Goal: Task Accomplishment & Management: Manage account settings

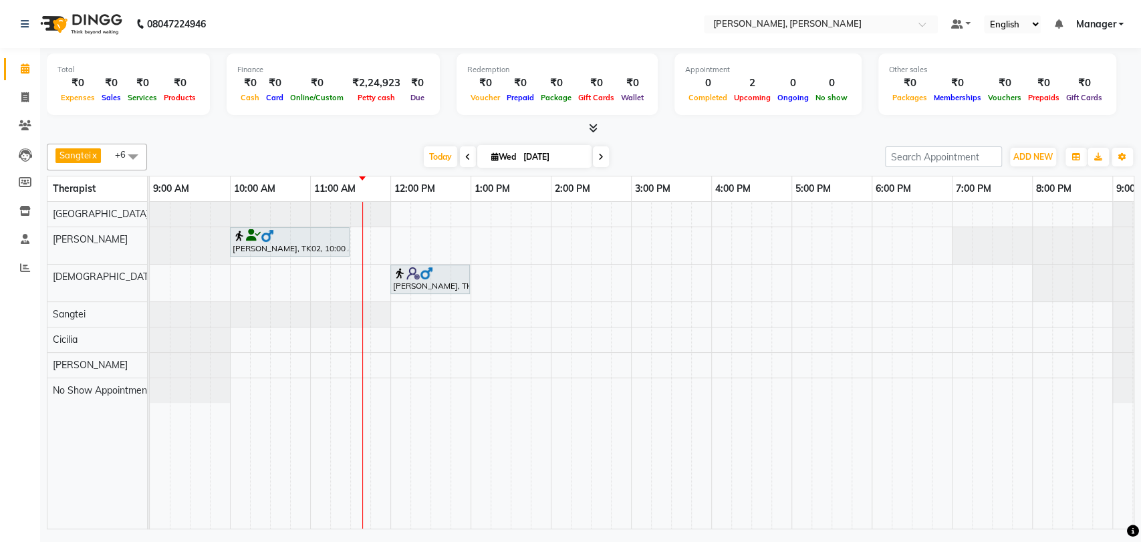
click at [320, 236] on div at bounding box center [290, 235] width 114 height 13
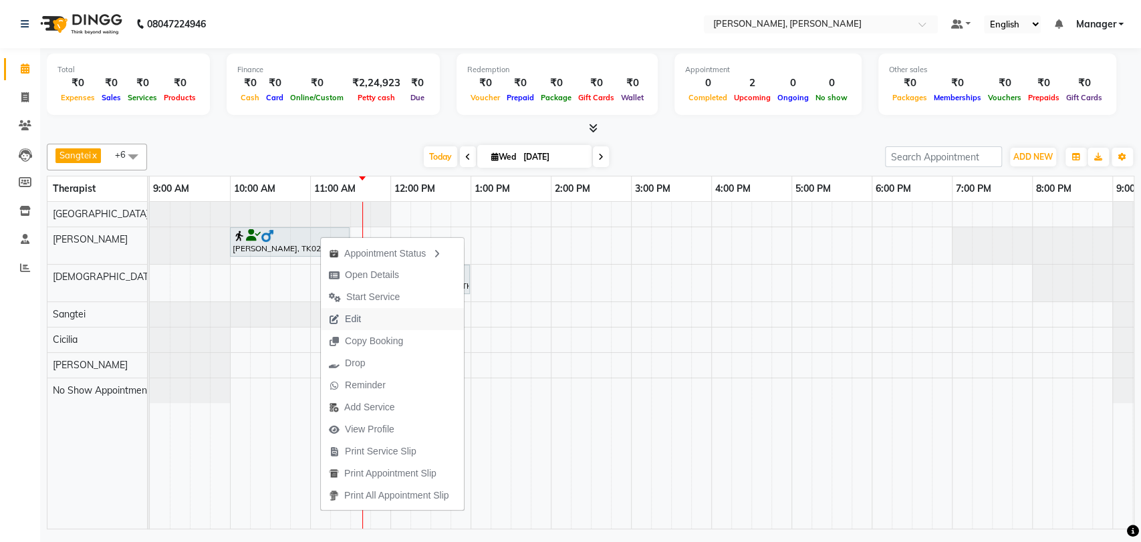
click at [382, 317] on button "Edit" at bounding box center [392, 319] width 143 height 22
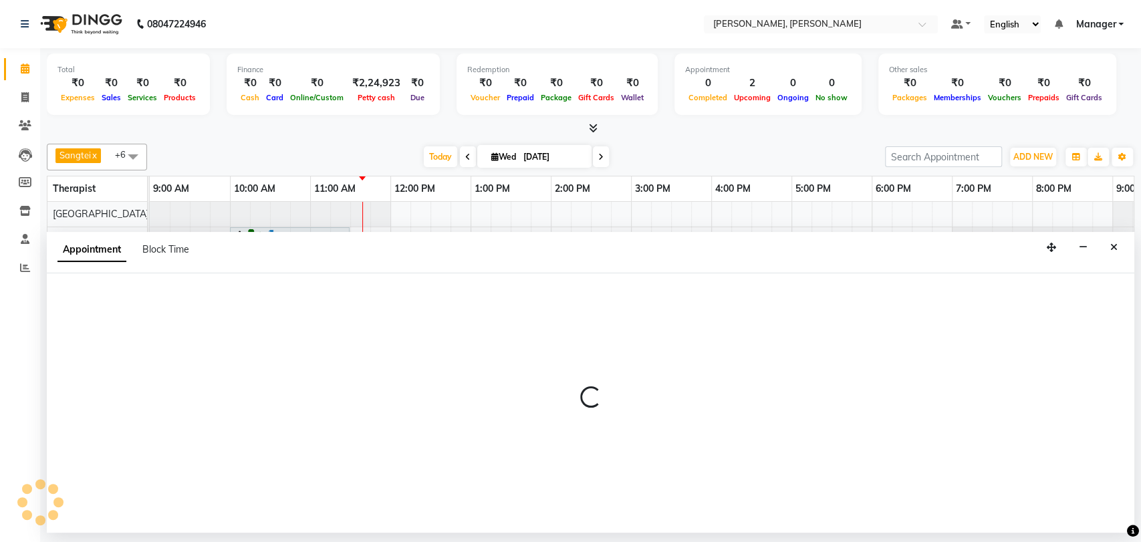
select select "tentative"
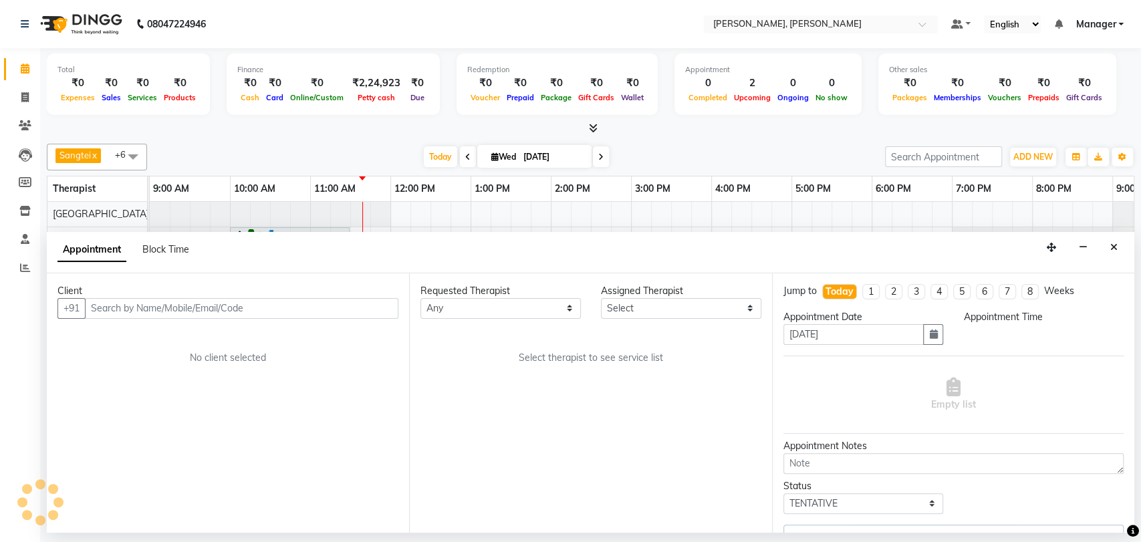
select select "63067"
select select "600"
select select "3743"
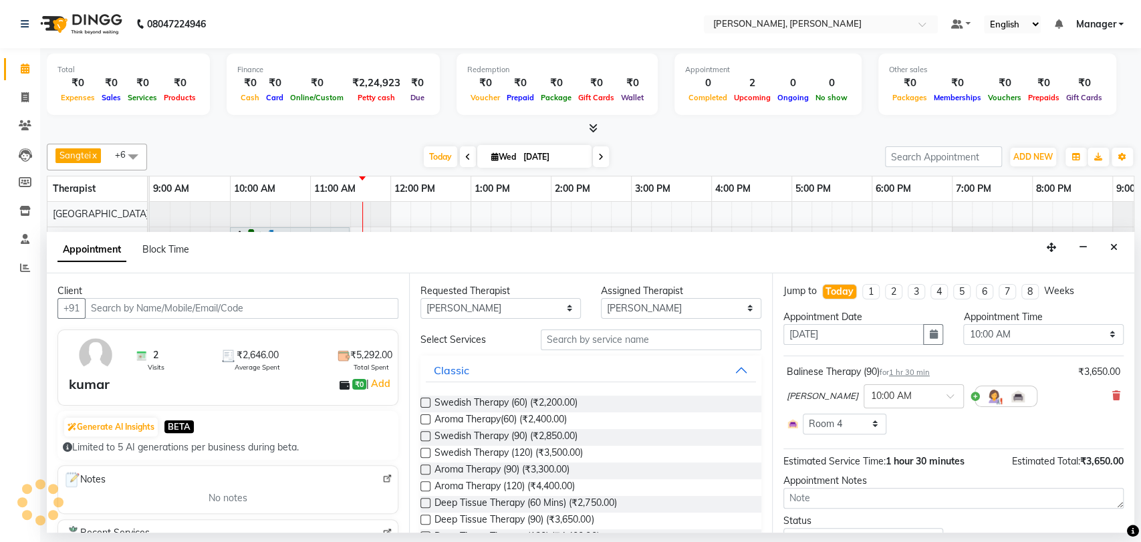
scroll to position [0, 59]
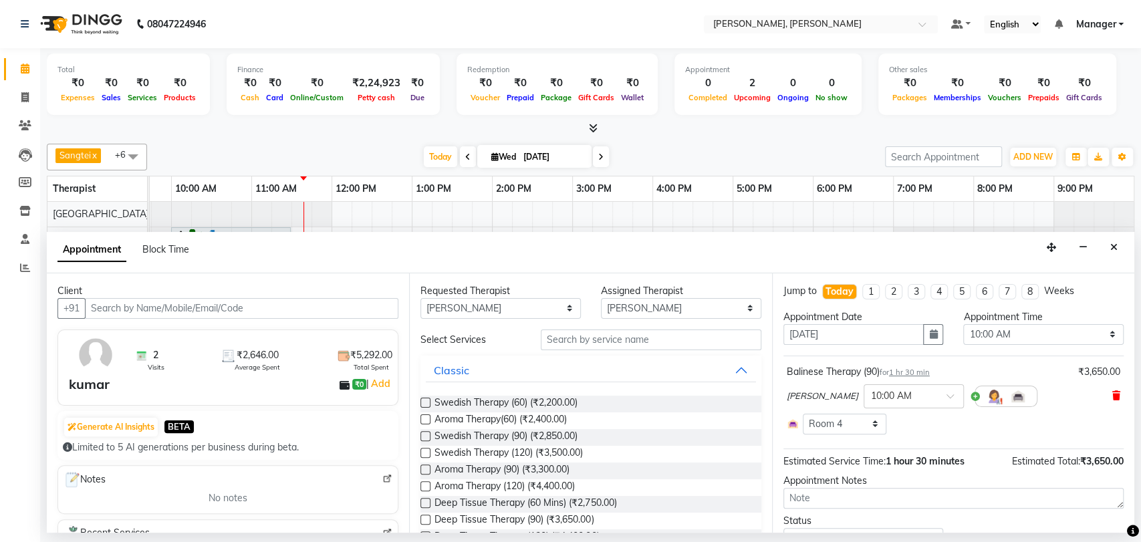
click at [1112, 396] on icon at bounding box center [1116, 395] width 8 height 9
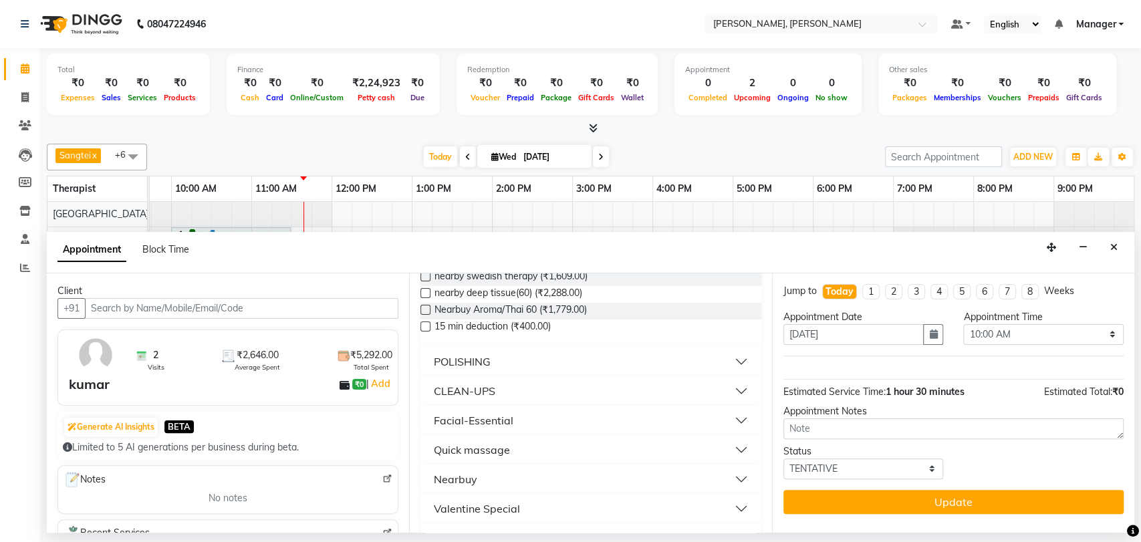
scroll to position [357, 0]
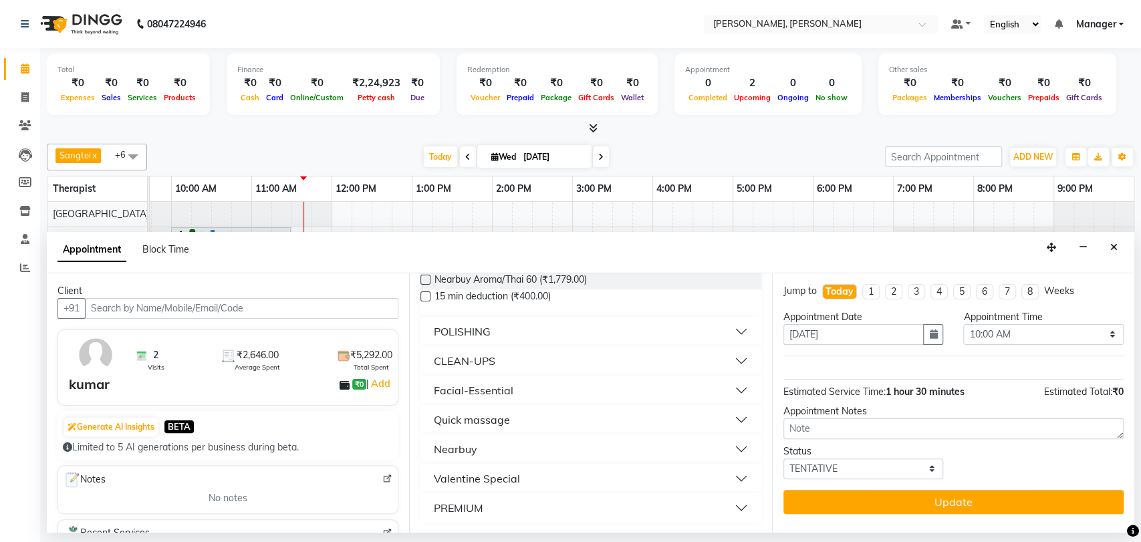
click at [537, 420] on button "Quick massage" at bounding box center [590, 420] width 329 height 24
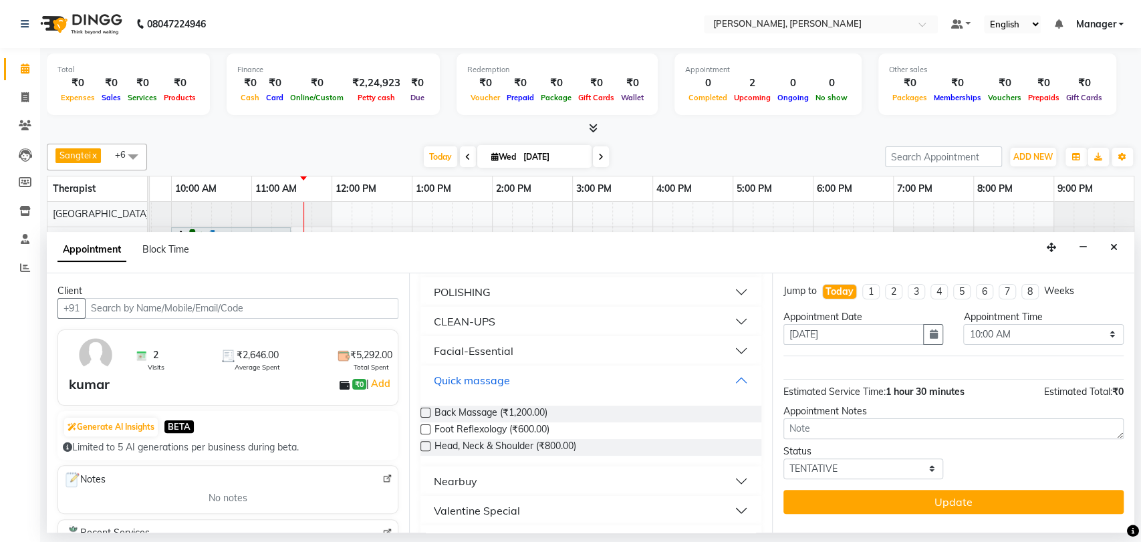
scroll to position [428, 0]
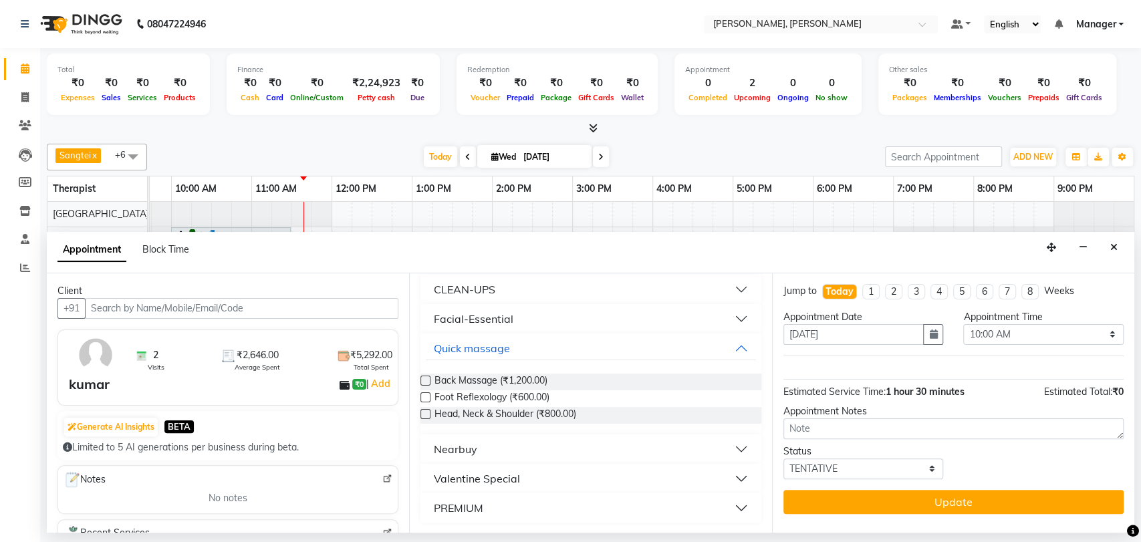
click at [428, 396] on label at bounding box center [425, 397] width 10 height 10
click at [428, 396] on input "checkbox" at bounding box center [424, 398] width 9 height 9
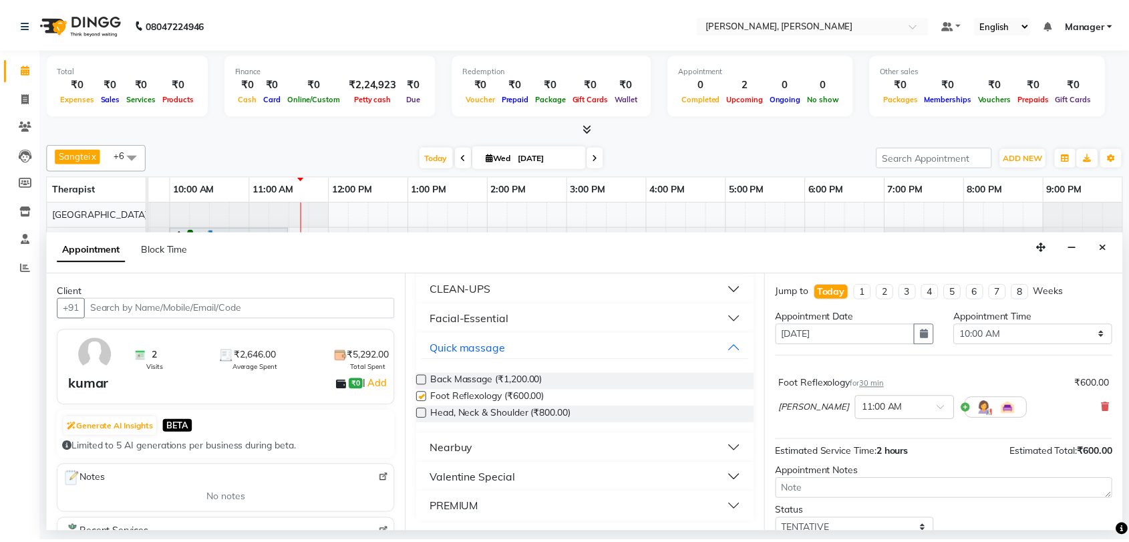
scroll to position [52, 0]
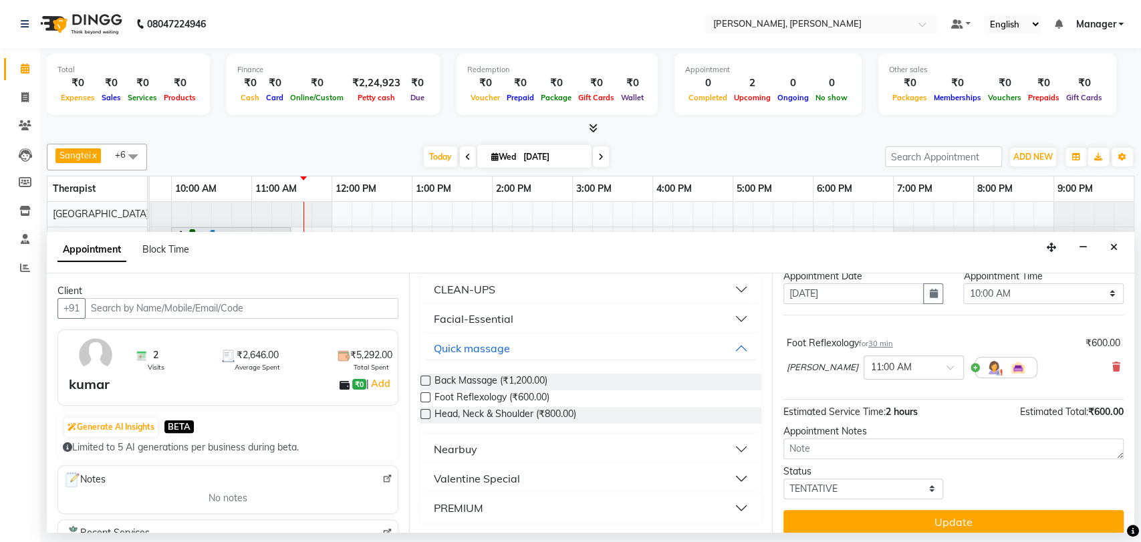
checkbox input "false"
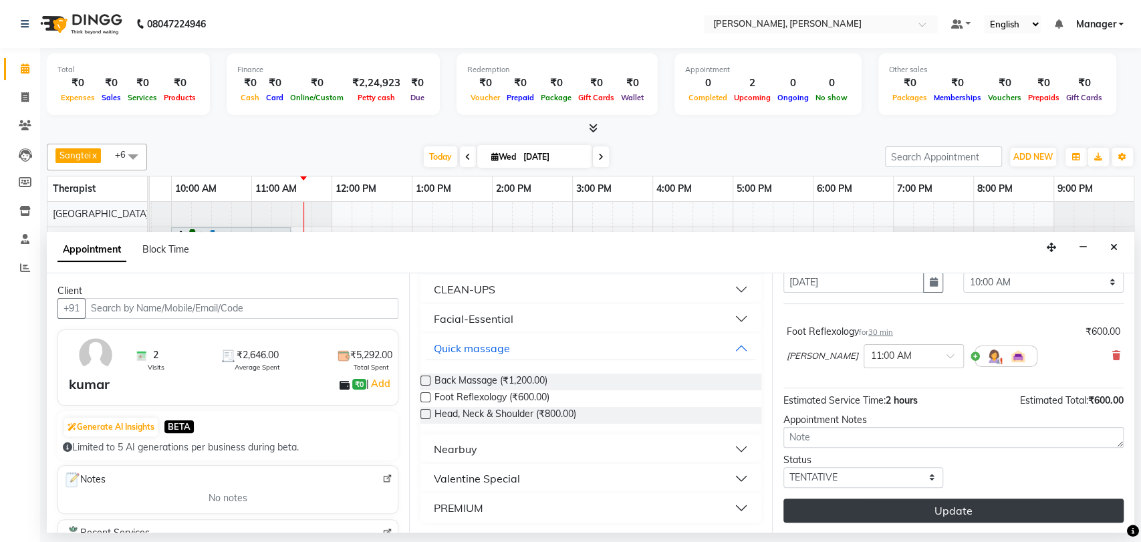
click at [922, 501] on button "Update" at bounding box center [953, 511] width 340 height 24
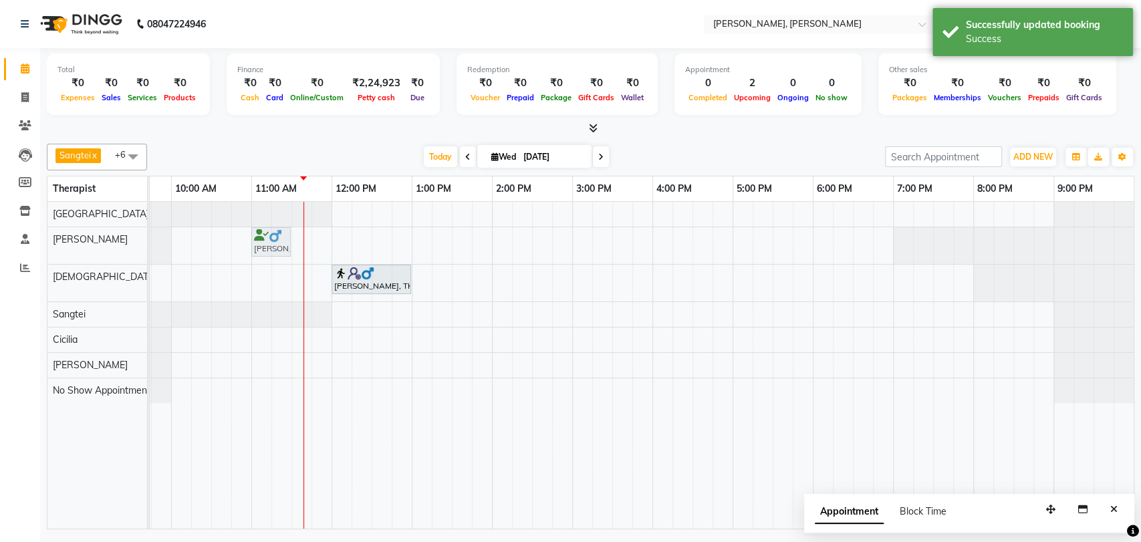
click at [91, 246] on div "kumar, TK02, 11:00 AM-11:30 AM, Foot Reflexology kumar, TK02, 11:00 AM-11:30 AM…" at bounding box center [91, 245] width 0 height 37
click at [273, 240] on img at bounding box center [275, 235] width 13 height 13
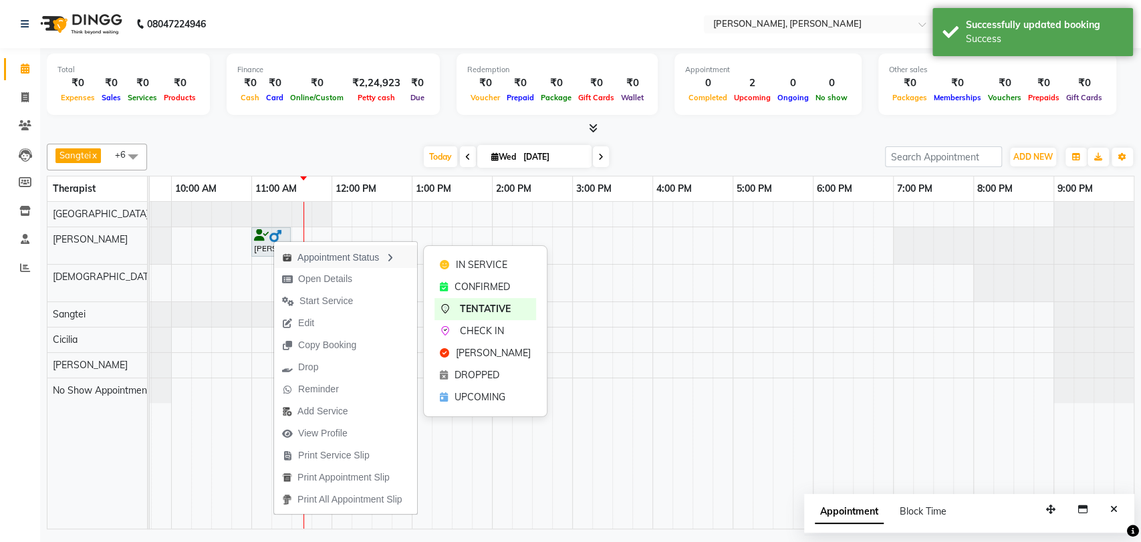
click at [358, 261] on div "Appointment Status" at bounding box center [345, 256] width 143 height 23
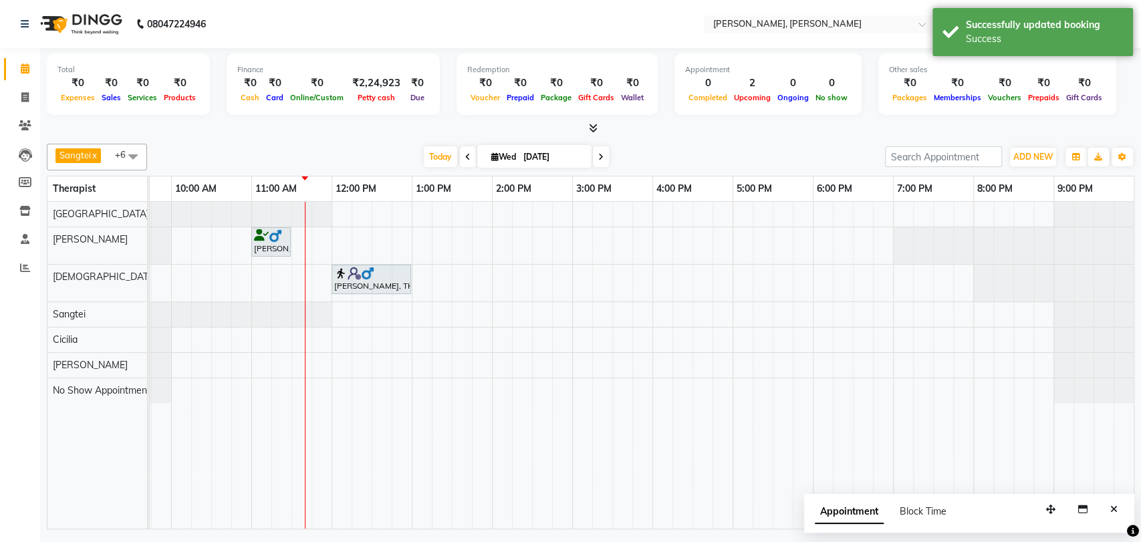
click at [278, 242] on div "[PERSON_NAME], TK02, 11:00 AM-11:30 AM, Foot Reflexology" at bounding box center [271, 241] width 37 height 25
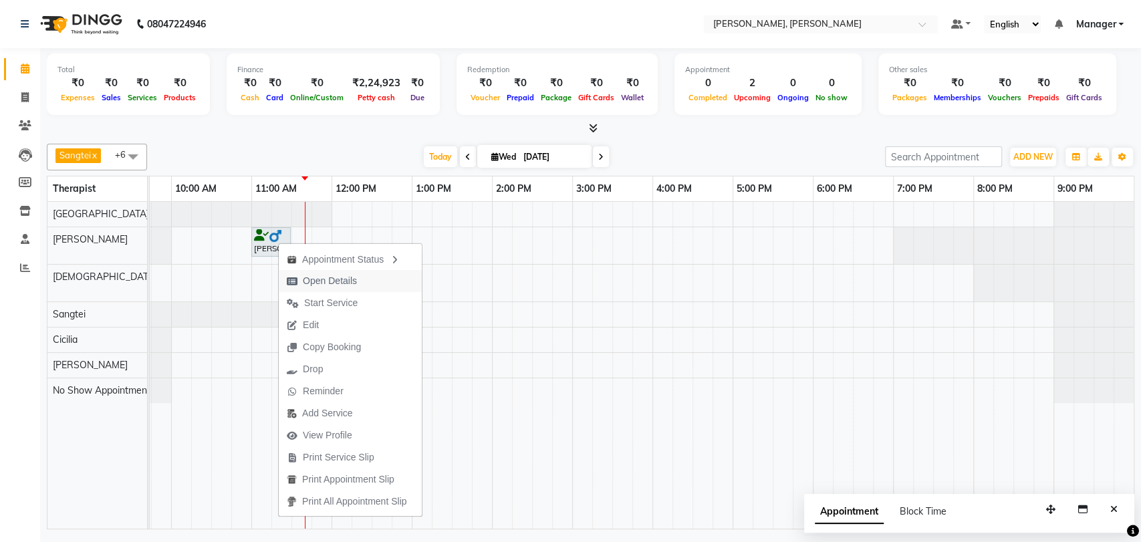
click at [345, 275] on span "Open Details" at bounding box center [330, 281] width 54 height 14
select select "7"
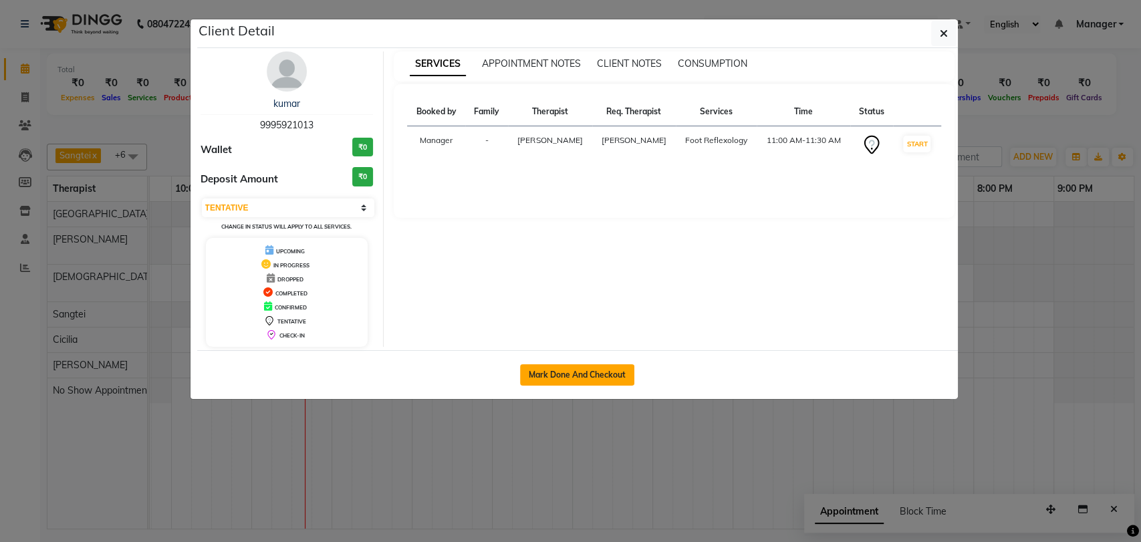
click at [556, 375] on button "Mark Done And Checkout" at bounding box center [577, 374] width 114 height 21
select select "7301"
select select "service"
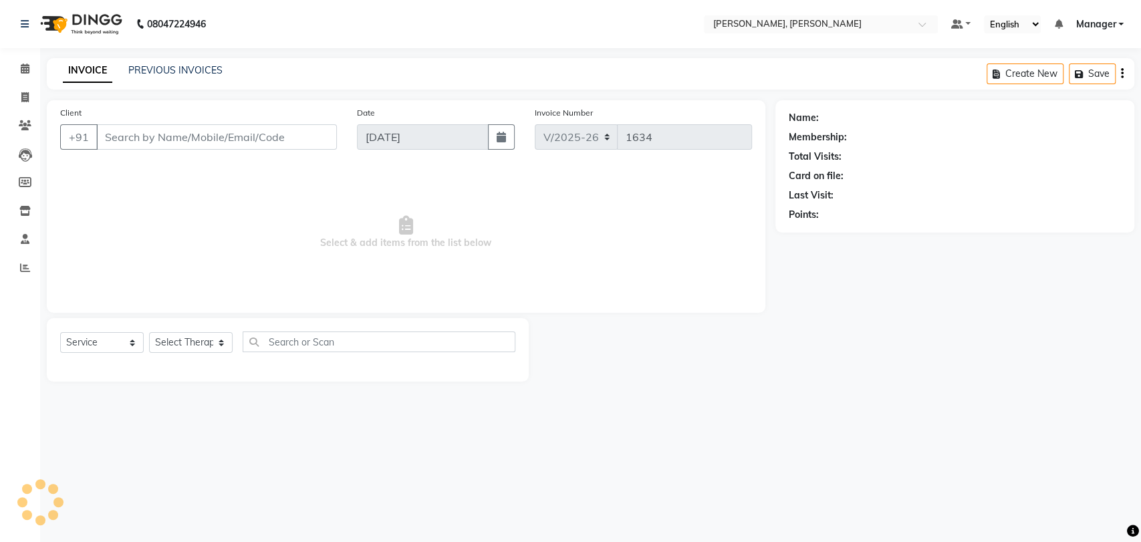
type input "9995921013"
select select "63067"
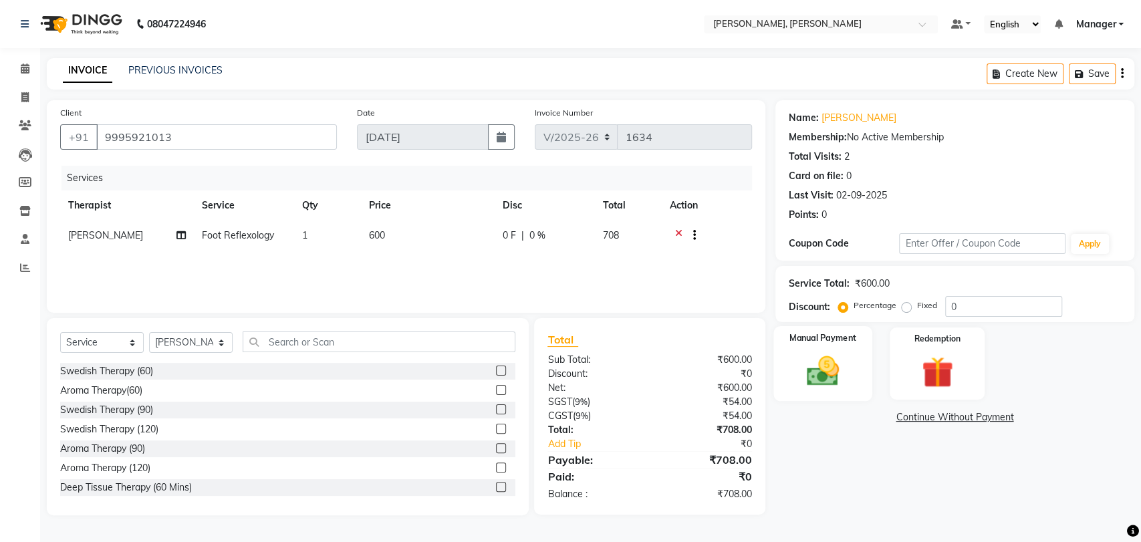
click at [829, 364] on img at bounding box center [822, 370] width 53 height 37
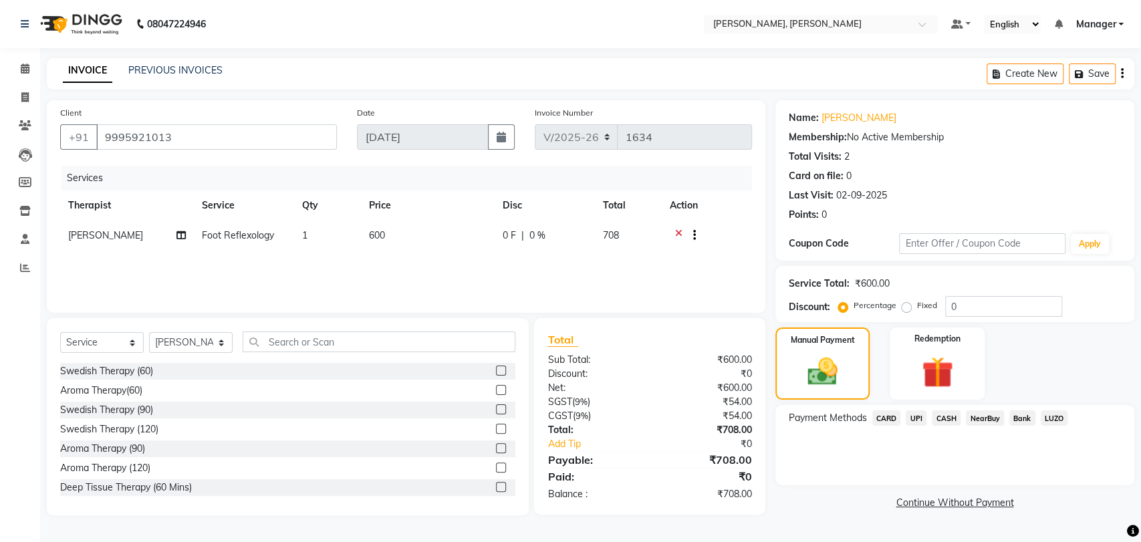
click at [921, 419] on span "UPI" at bounding box center [916, 417] width 21 height 15
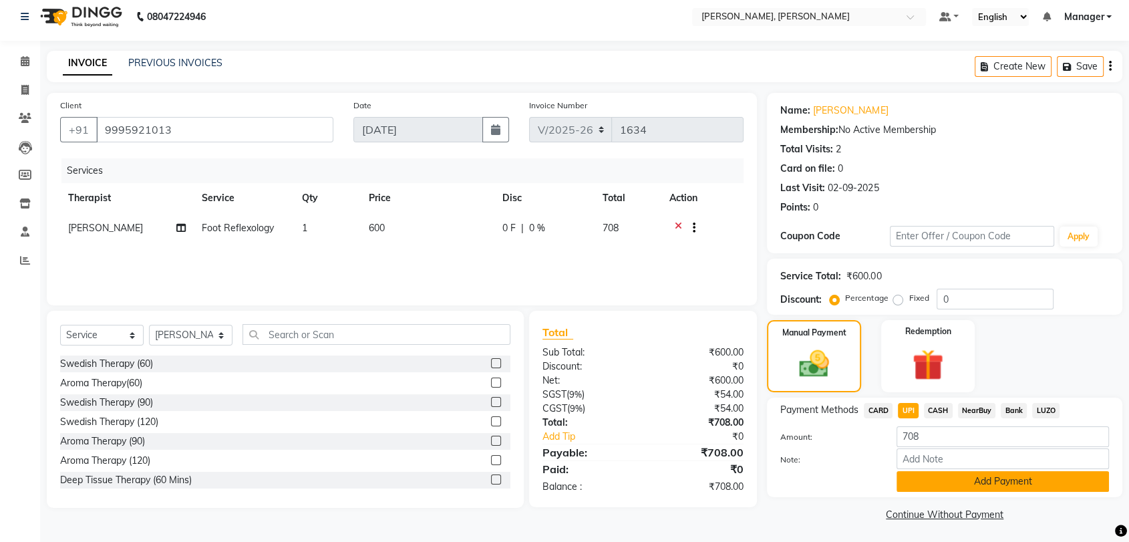
scroll to position [9, 0]
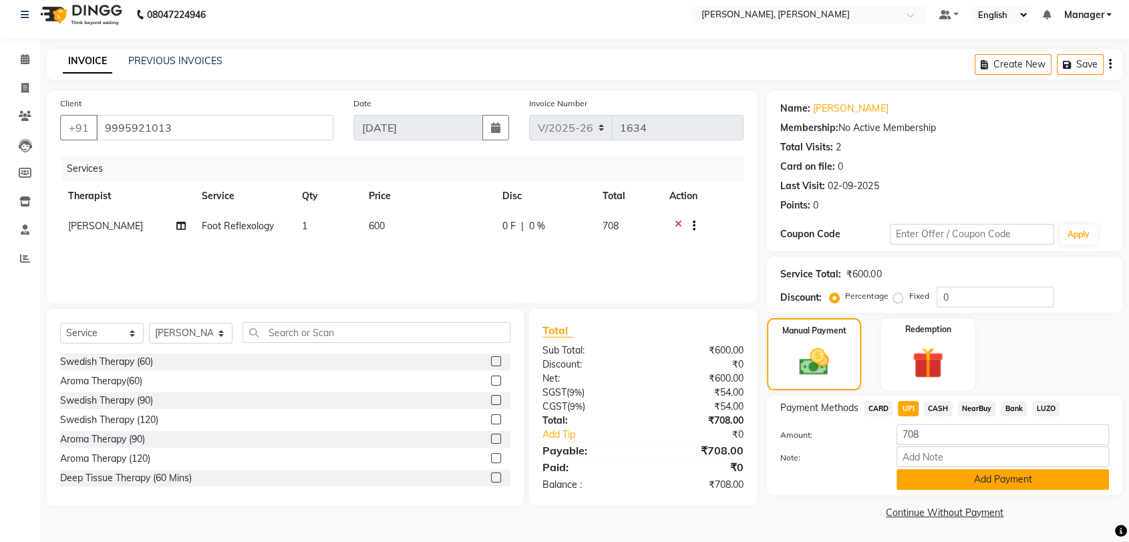
click at [963, 473] on button "Add Payment" at bounding box center [1003, 479] width 213 height 21
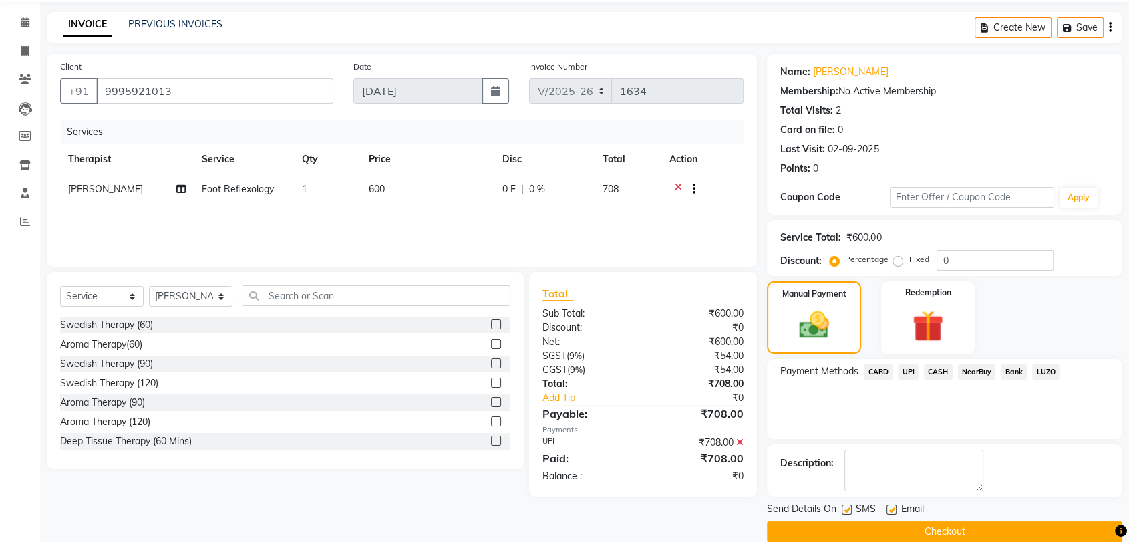
scroll to position [65, 0]
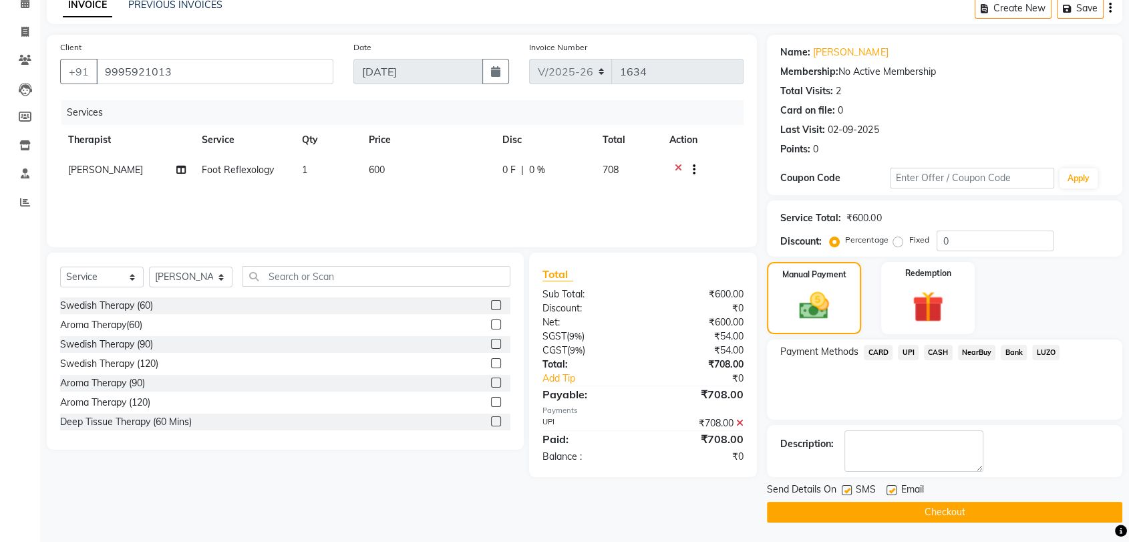
click at [855, 513] on button "Checkout" at bounding box center [945, 512] width 356 height 21
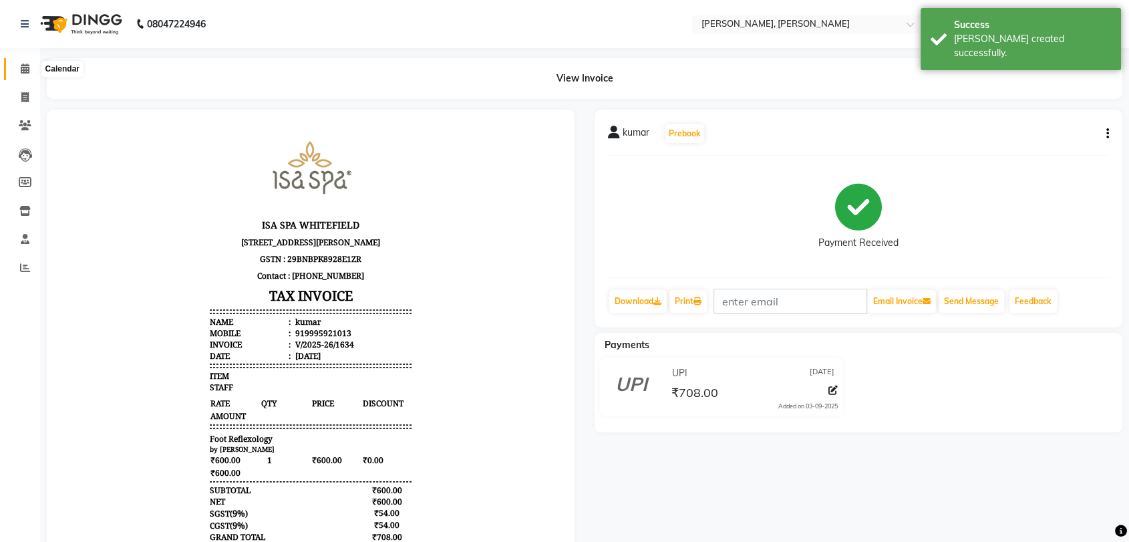
click at [23, 71] on icon at bounding box center [25, 68] width 9 height 10
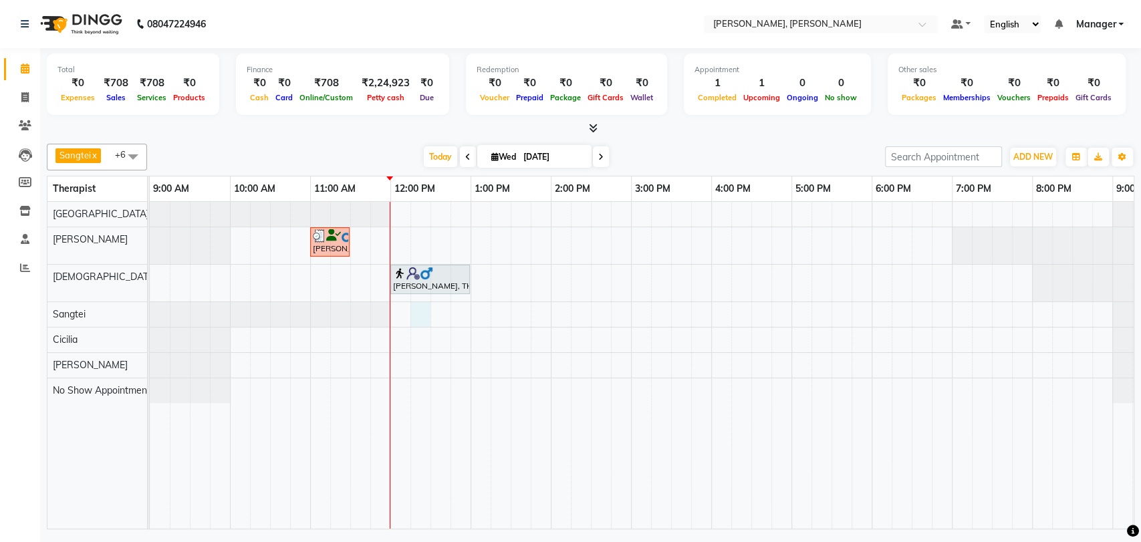
click at [420, 313] on div "kumar, TK02, 11:00 AM-11:30 AM, Foot Reflexology [PERSON_NAME], TK01, 12:00 PM-…" at bounding box center [671, 365] width 1043 height 327
select select "63890"
select select "tentative"
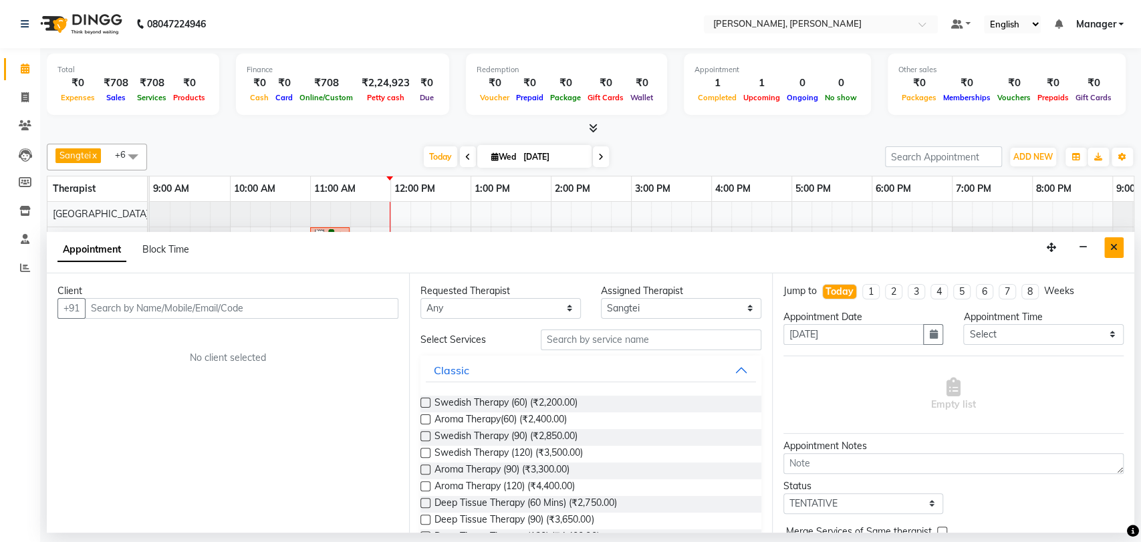
click at [1106, 247] on button "Close" at bounding box center [1113, 247] width 19 height 21
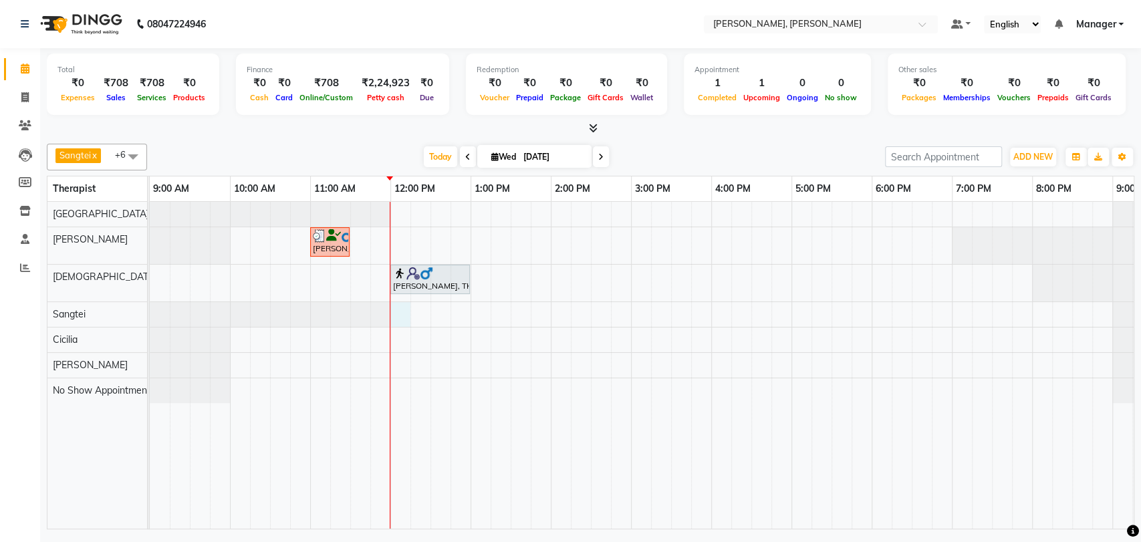
click at [394, 309] on div "kumar, TK02, 11:00 AM-11:30 AM, Foot Reflexology [PERSON_NAME], TK01, 12:00 PM-…" at bounding box center [671, 365] width 1043 height 327
select select "63890"
select select "720"
select select "tentative"
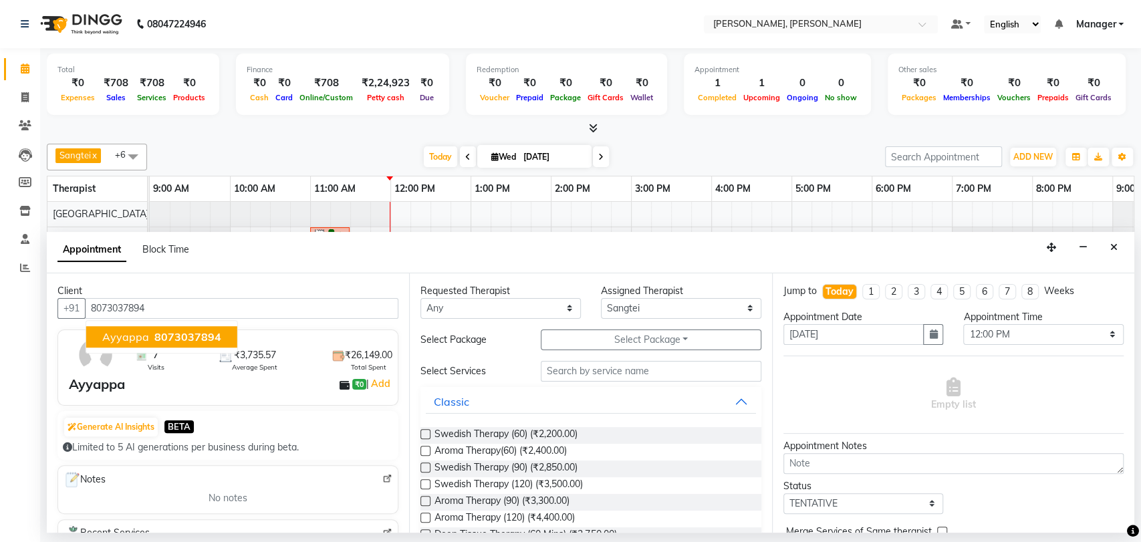
click at [163, 339] on span "8073037894" at bounding box center [187, 336] width 67 height 13
type input "8073037894"
click at [426, 433] on label at bounding box center [425, 434] width 10 height 10
click at [426, 433] on input "checkbox" at bounding box center [424, 435] width 9 height 9
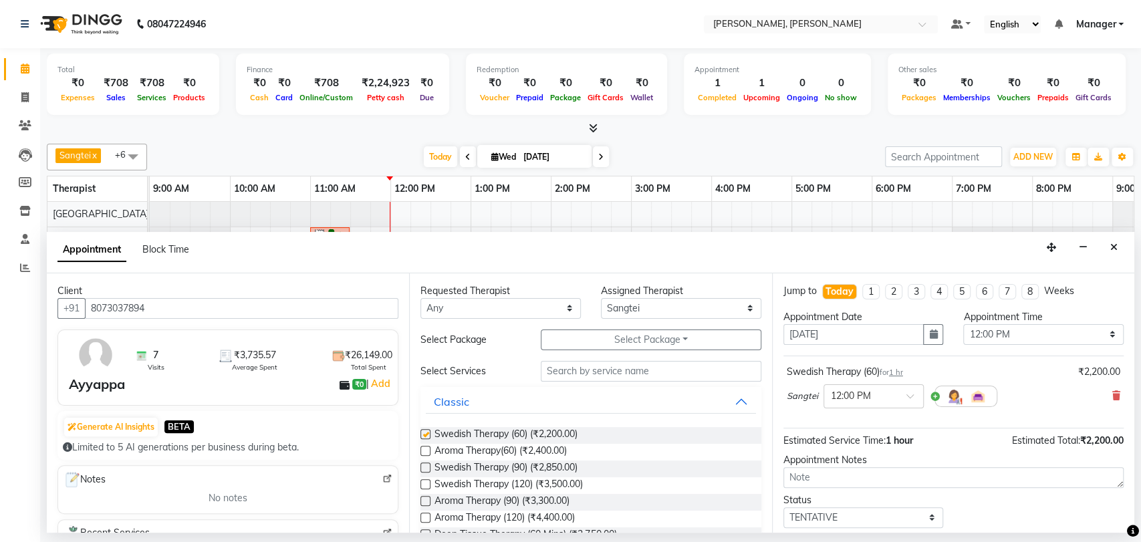
checkbox input "false"
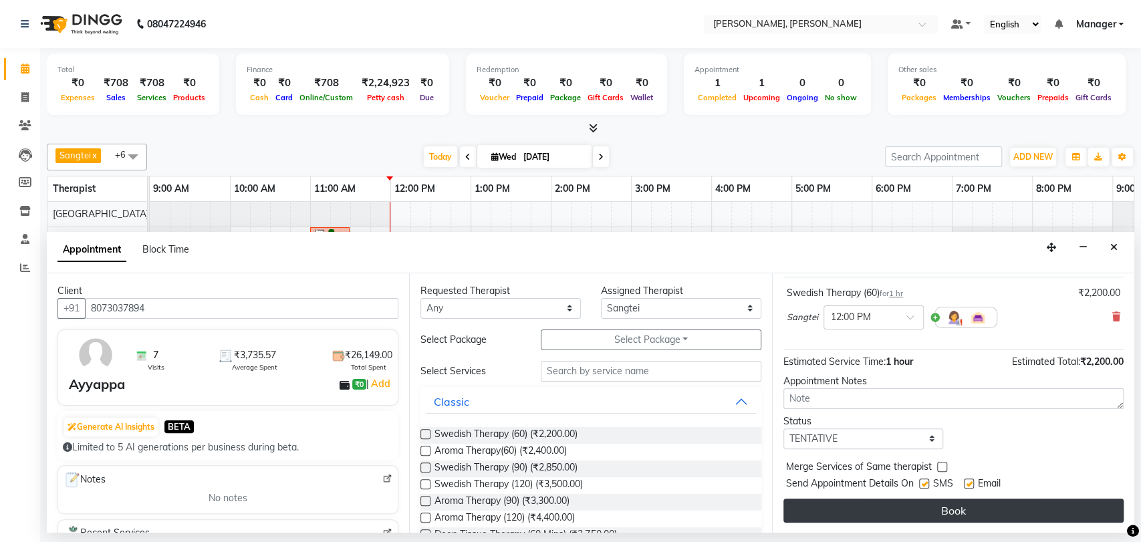
click at [948, 508] on button "Book" at bounding box center [953, 511] width 340 height 24
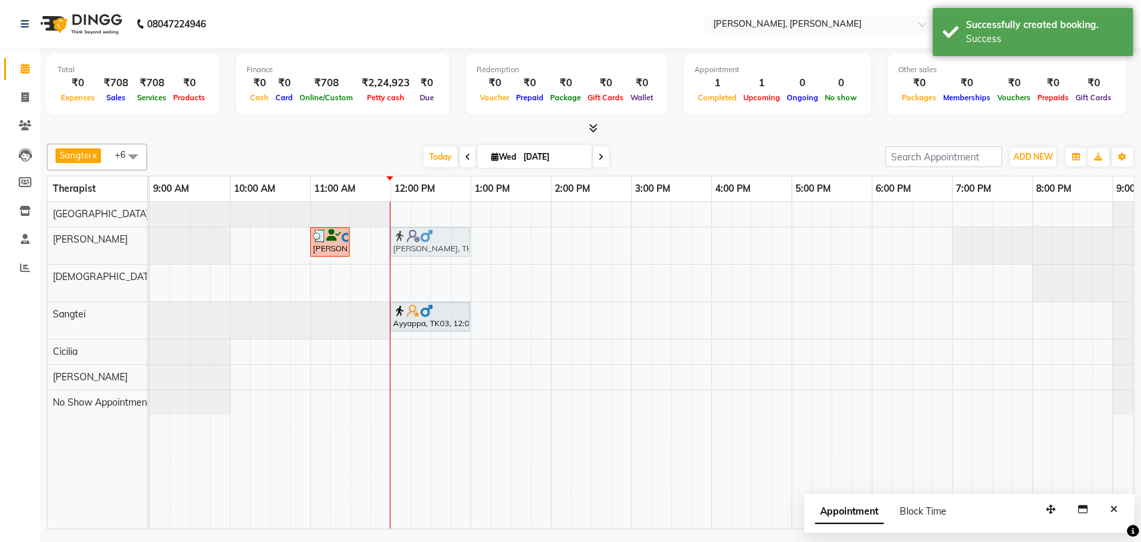
drag, startPoint x: 424, startPoint y: 277, endPoint x: 424, endPoint y: 261, distance: 16.0
click at [424, 261] on div "kumar, TK02, 11:00 AM-11:30 AM, Foot Reflexology [PERSON_NAME], TK01, 12:00 PM-…" at bounding box center [671, 365] width 1043 height 327
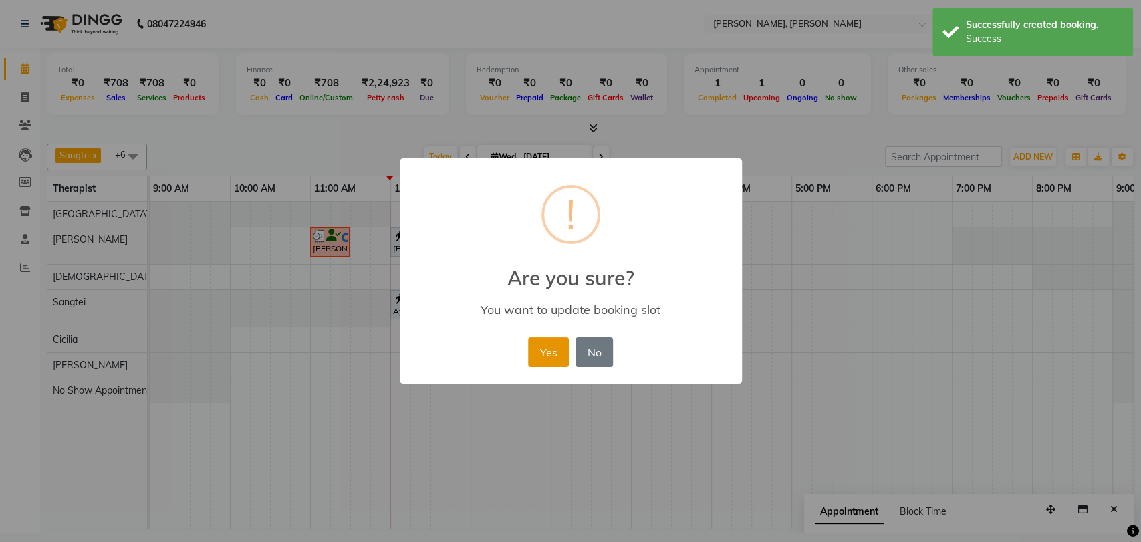
click at [533, 352] on button "Yes" at bounding box center [548, 351] width 41 height 29
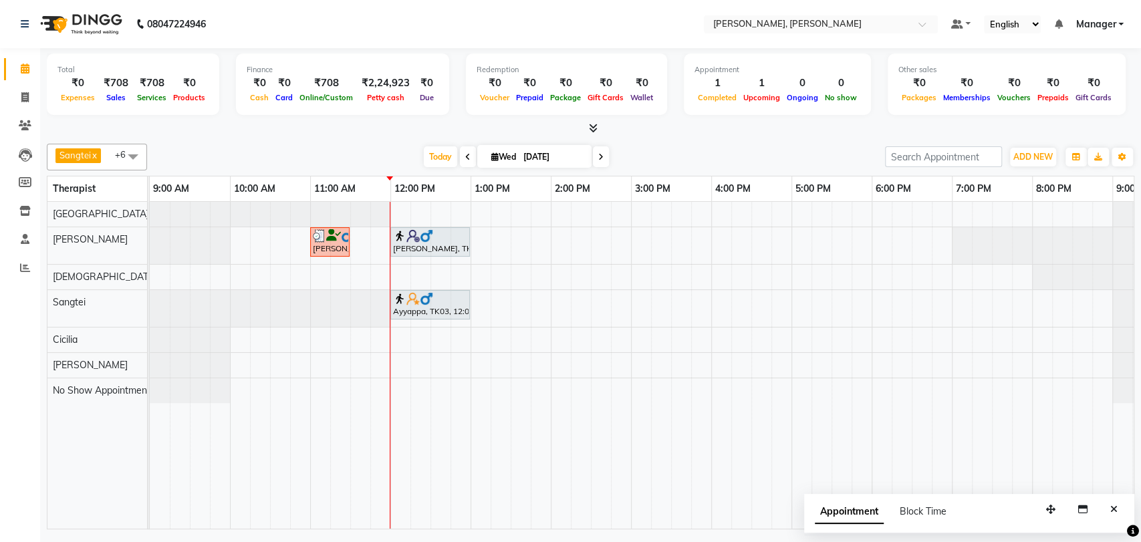
click at [134, 156] on span at bounding box center [133, 156] width 27 height 25
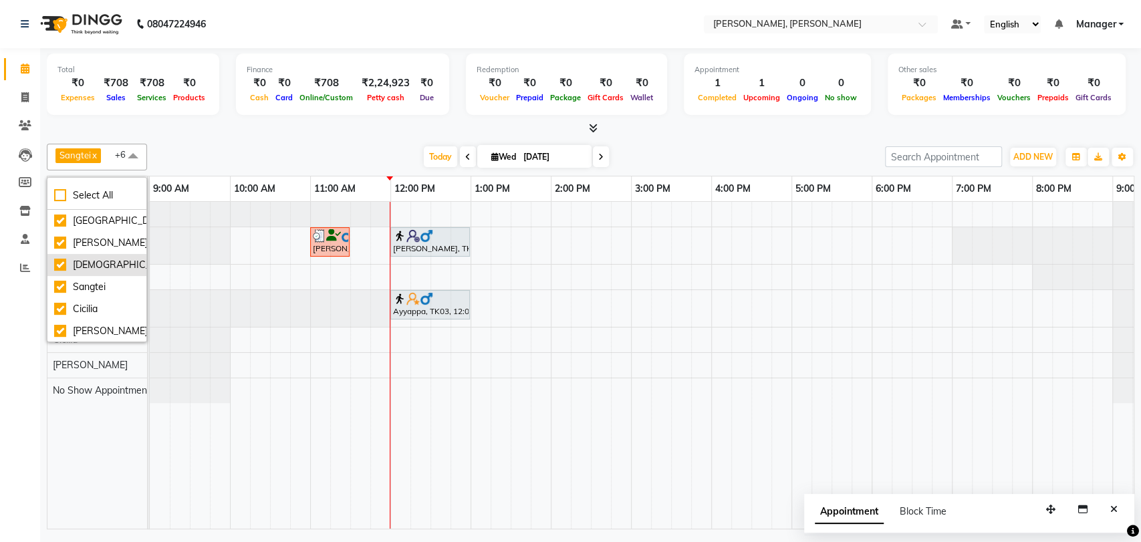
click at [61, 272] on div "[DEMOGRAPHIC_DATA]" at bounding box center [97, 265] width 86 height 14
checkbox input "false"
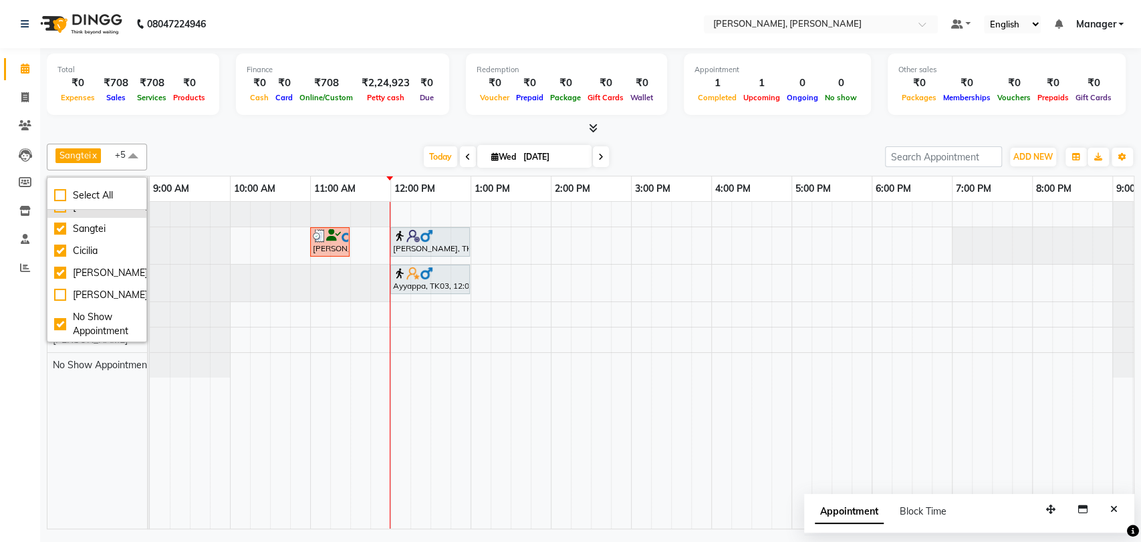
scroll to position [108, 0]
click at [322, 144] on div "Sangtei x No Show Appointment x Ziri Lalnunziri x [PERSON_NAME] x [PERSON_NAME]…" at bounding box center [590, 157] width 1087 height 27
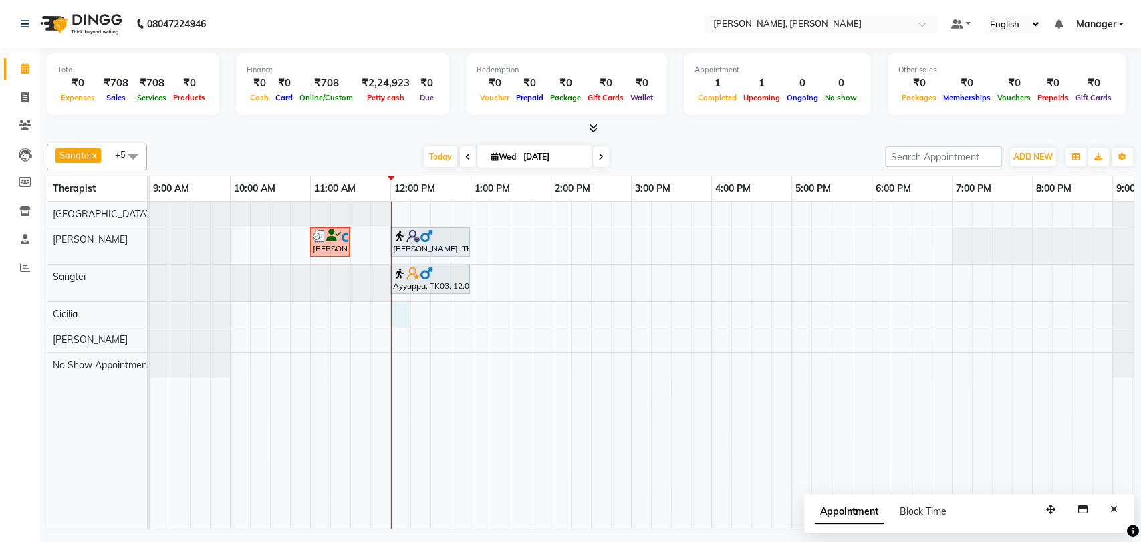
click at [396, 315] on div "[PERSON_NAME], TK02, 11:00 AM-11:30 AM, Foot Reflexology [PERSON_NAME], TK01, 1…" at bounding box center [671, 365] width 1043 height 327
select select "86016"
select select "720"
select select "tentative"
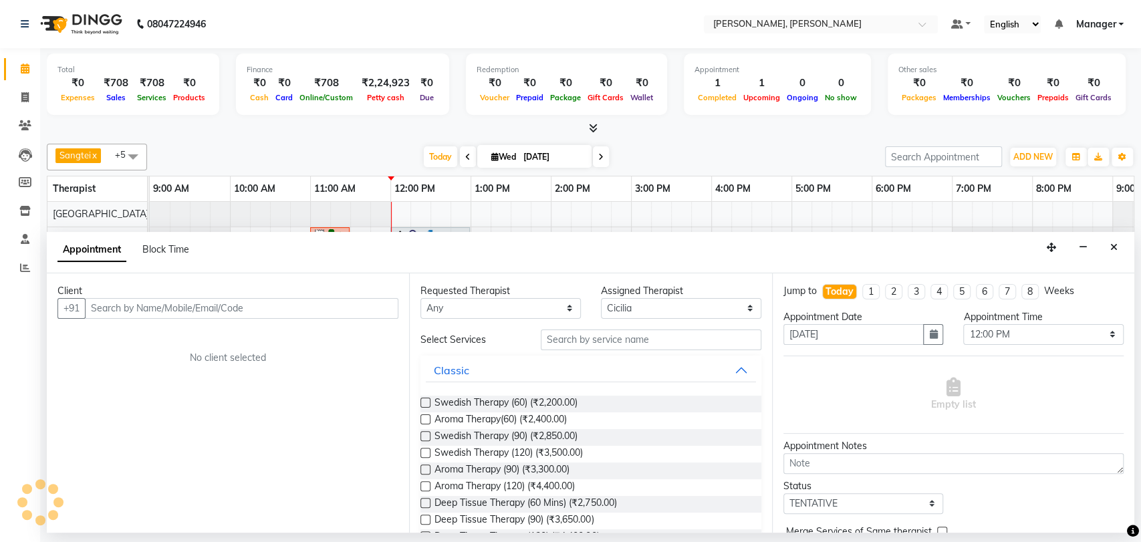
click at [396, 315] on input "text" at bounding box center [241, 308] width 313 height 21
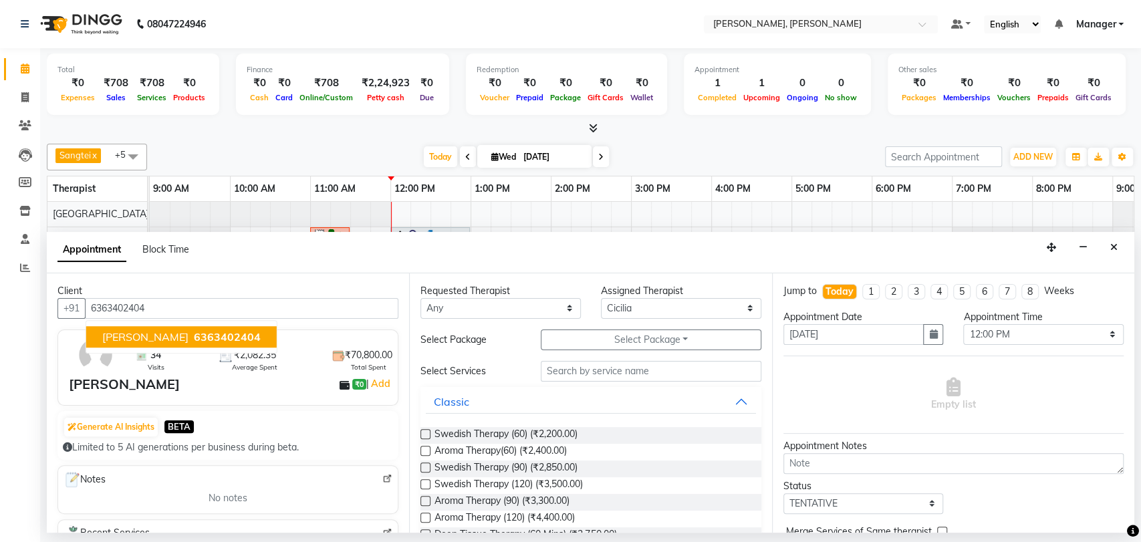
click at [194, 338] on span "6363402404" at bounding box center [227, 336] width 67 height 13
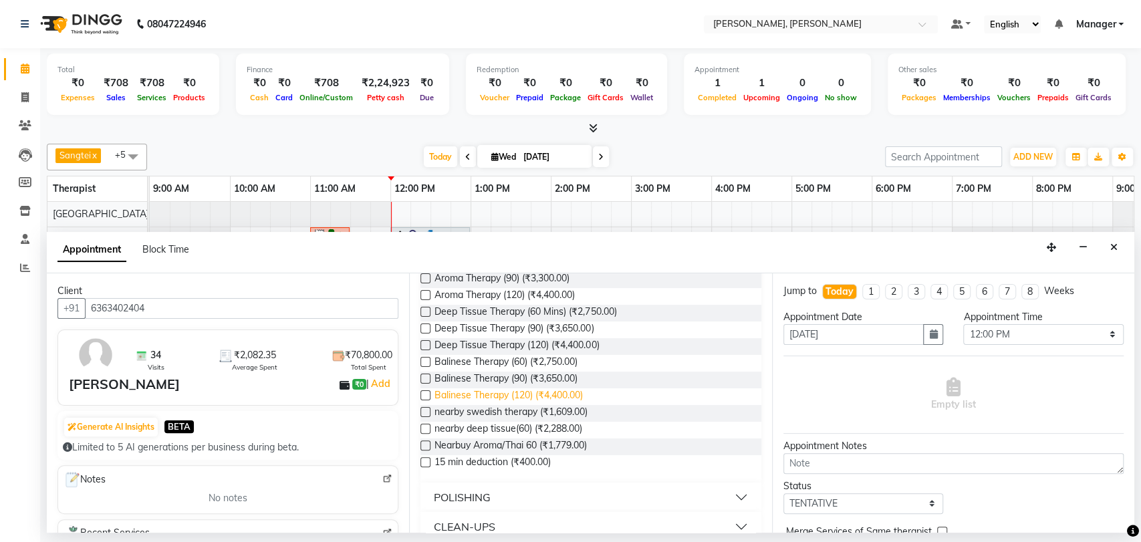
scroll to position [74, 0]
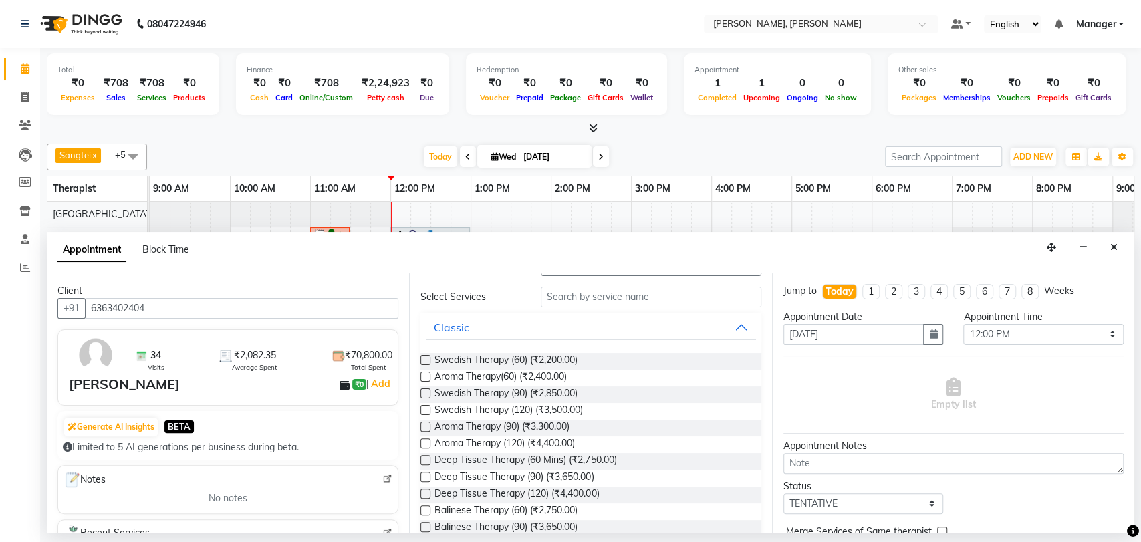
type input "6363402404"
click at [426, 393] on label at bounding box center [425, 393] width 10 height 10
click at [426, 393] on input "checkbox" at bounding box center [424, 394] width 9 height 9
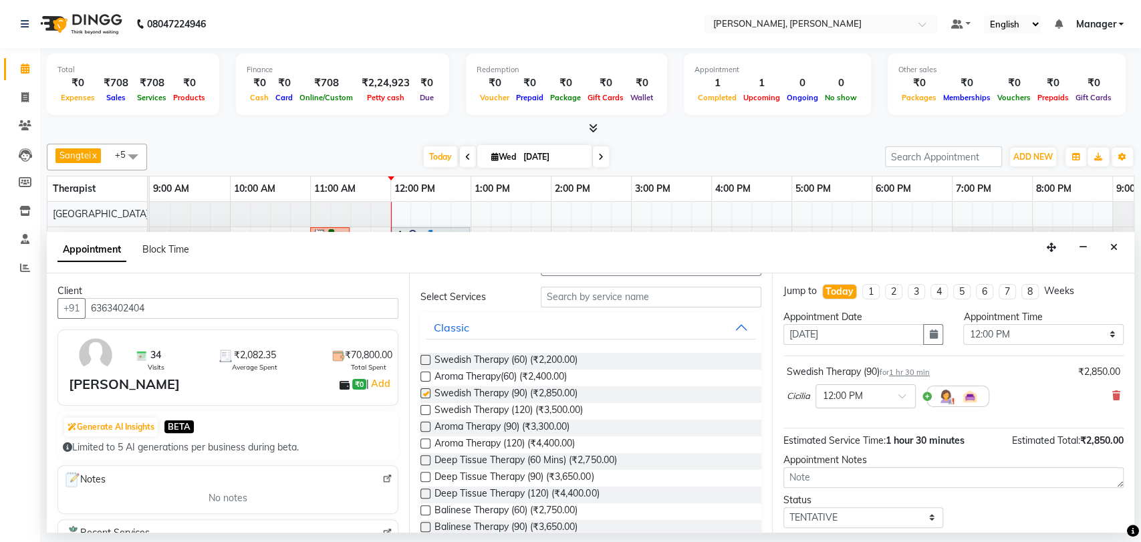
checkbox input "false"
click at [1112, 396] on icon at bounding box center [1116, 395] width 8 height 9
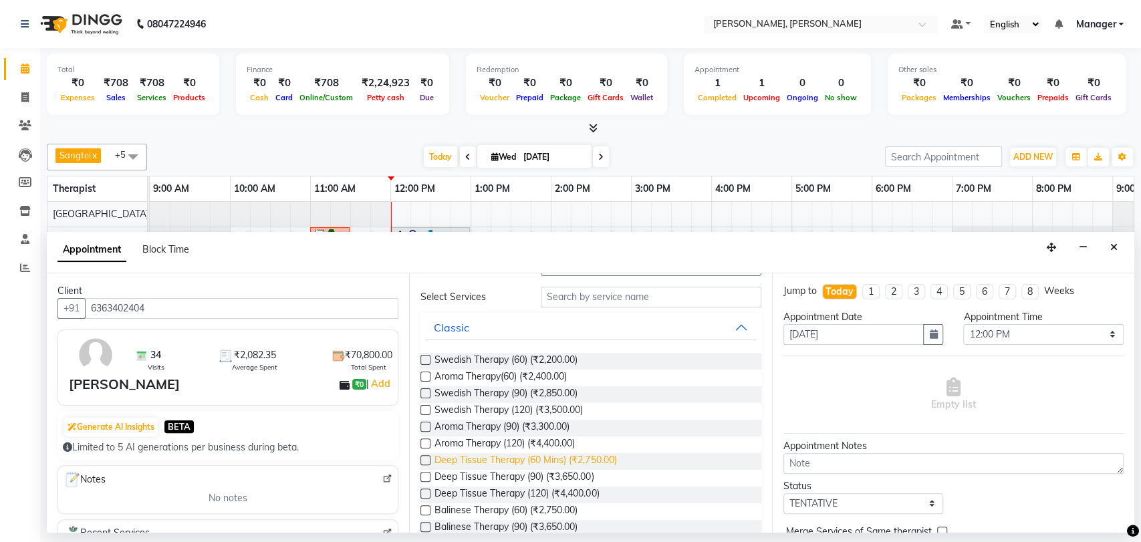
scroll to position [223, 0]
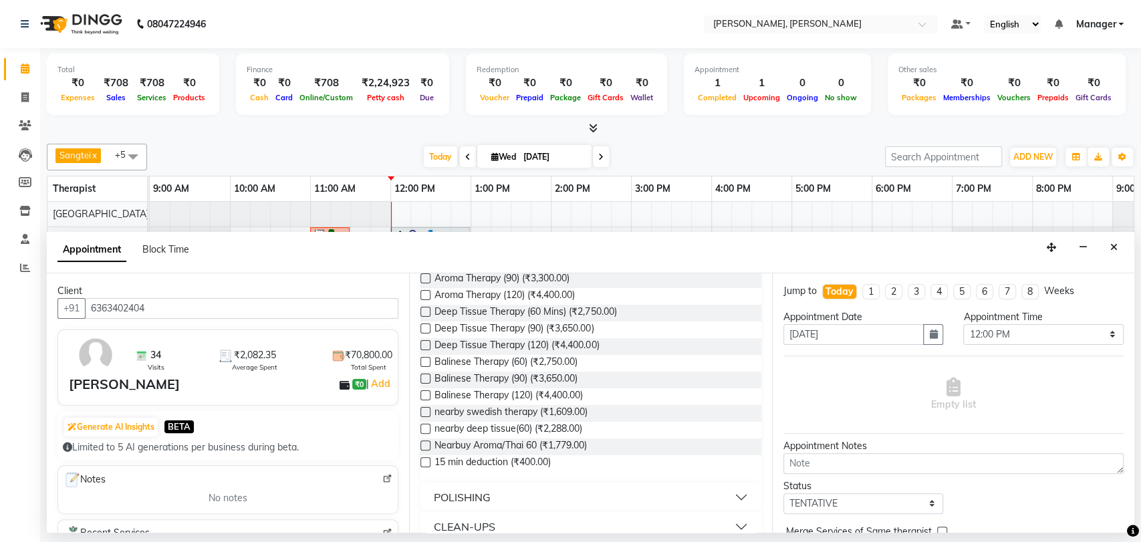
click at [424, 378] on label at bounding box center [425, 379] width 10 height 10
click at [424, 378] on input "checkbox" at bounding box center [424, 380] width 9 height 9
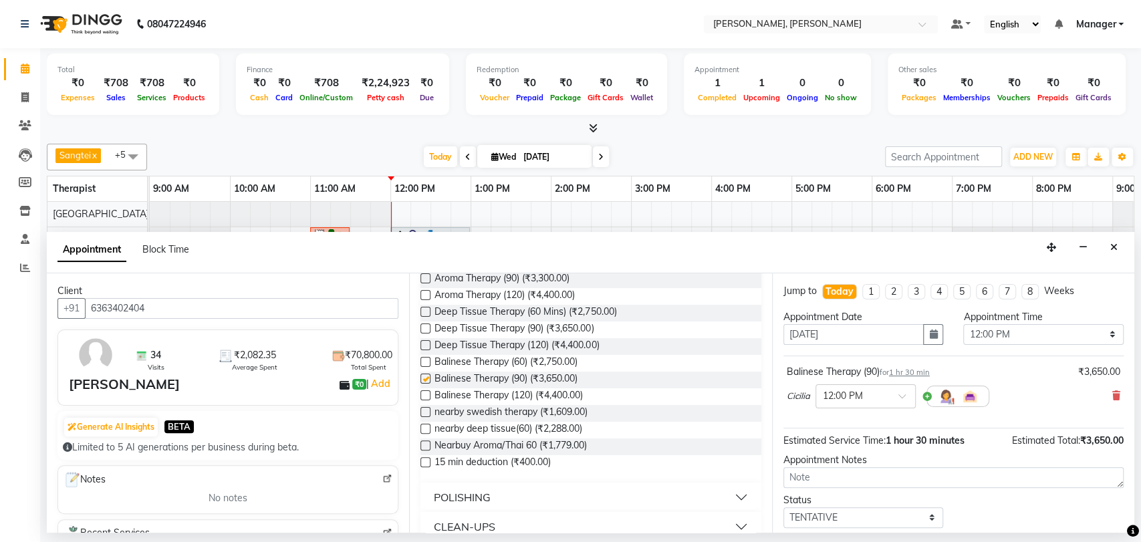
checkbox input "false"
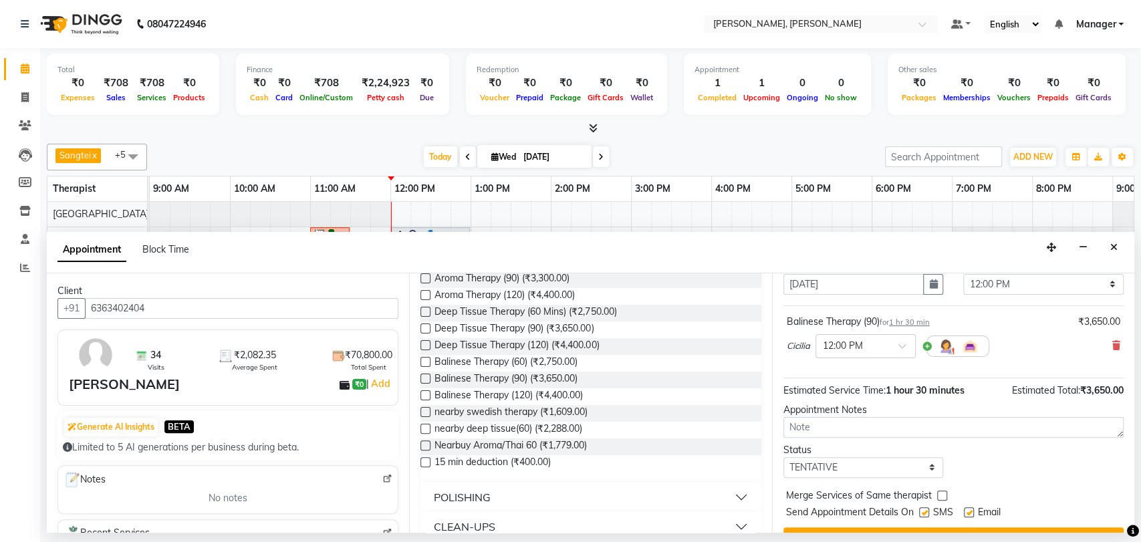
scroll to position [79, 0]
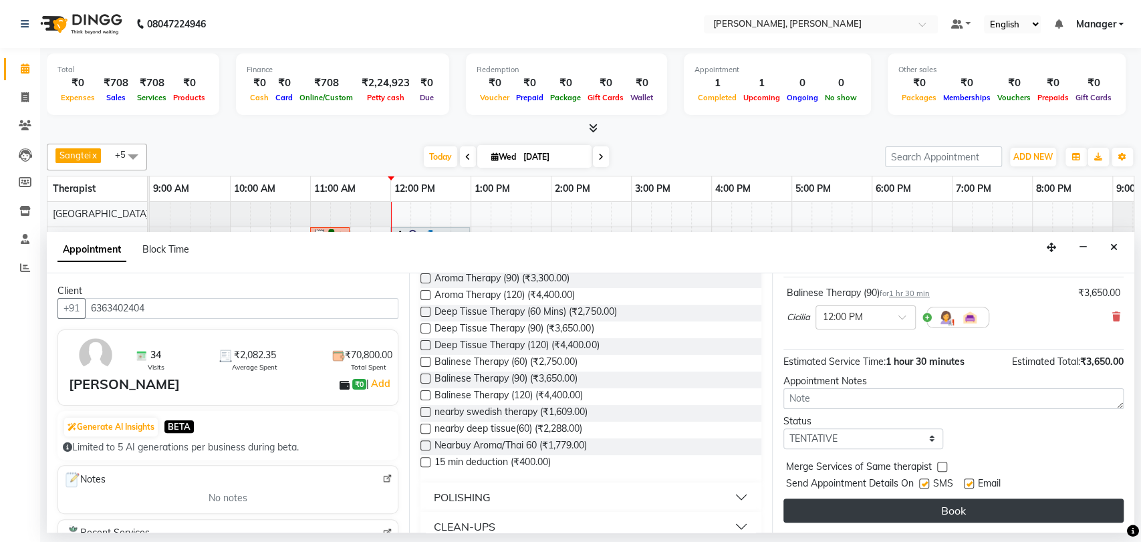
click at [918, 507] on button "Book" at bounding box center [953, 511] width 340 height 24
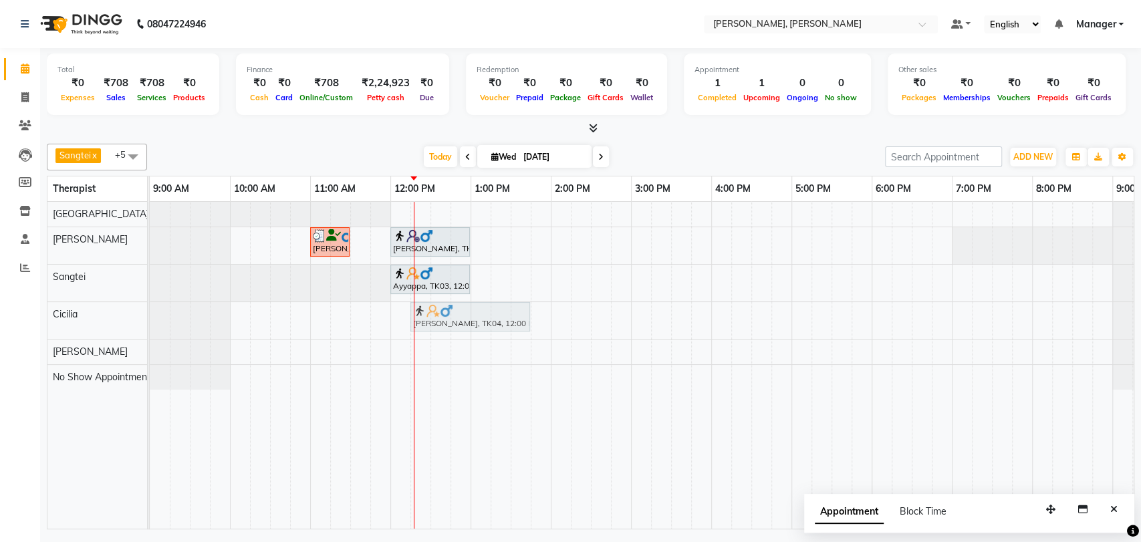
drag, startPoint x: 444, startPoint y: 325, endPoint x: 471, endPoint y: 323, distance: 27.5
click at [150, 323] on div "[PERSON_NAME], TK04, 12:00 PM-01:30 PM, Balinese Therapy (90) [PERSON_NAME], TK…" at bounding box center [150, 320] width 0 height 37
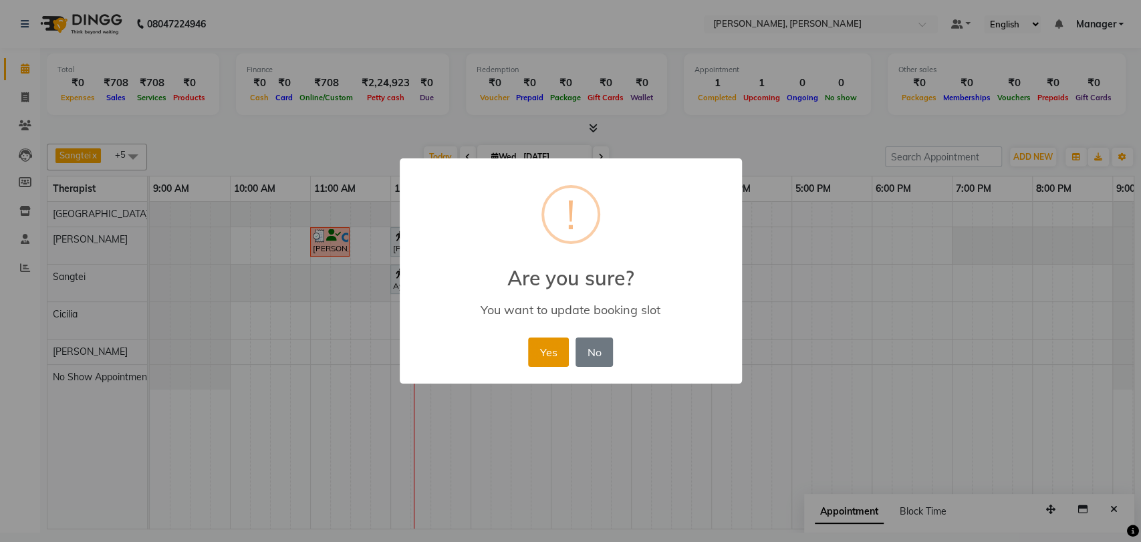
click at [556, 355] on button "Yes" at bounding box center [548, 351] width 41 height 29
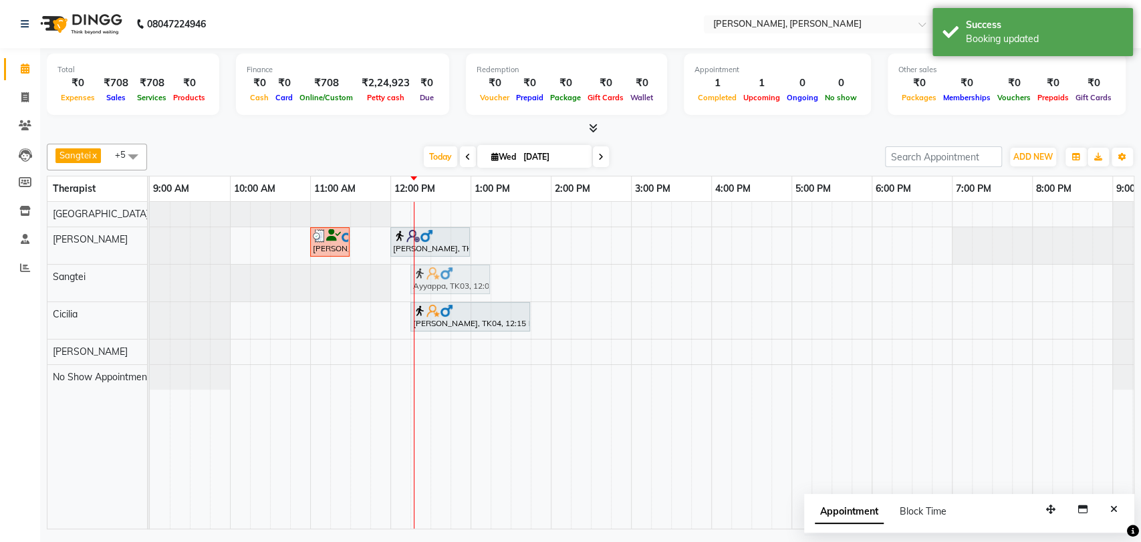
drag, startPoint x: 428, startPoint y: 283, endPoint x: 445, endPoint y: 280, distance: 17.7
click at [150, 280] on div "Ayyappa, TK03, 12:00 PM-01:00 PM, Swedish Therapy (60) Ayyappa, TK03, 12:00 PM-…" at bounding box center [150, 283] width 0 height 37
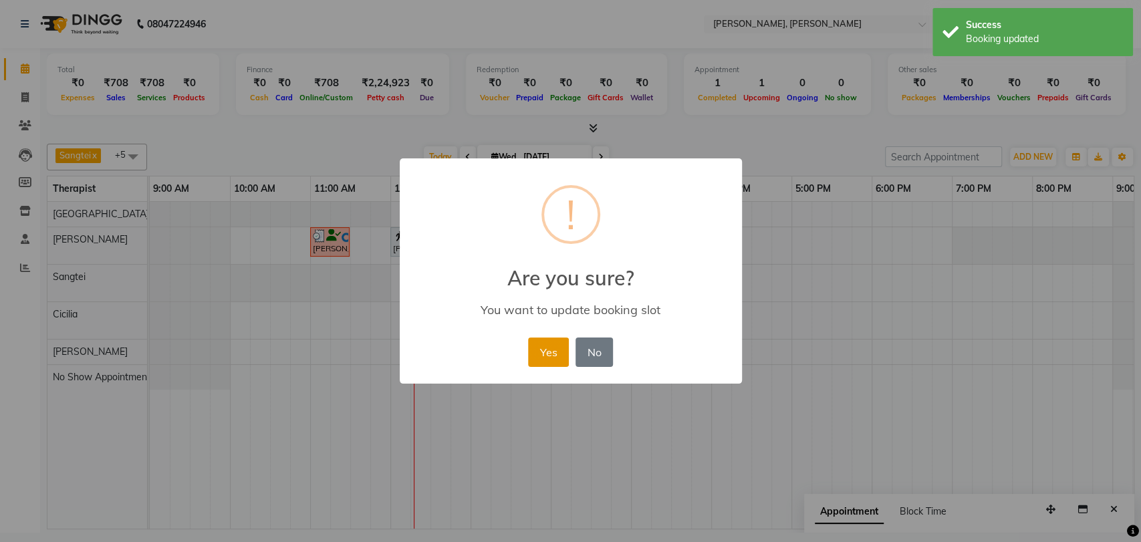
click at [545, 352] on button "Yes" at bounding box center [548, 351] width 41 height 29
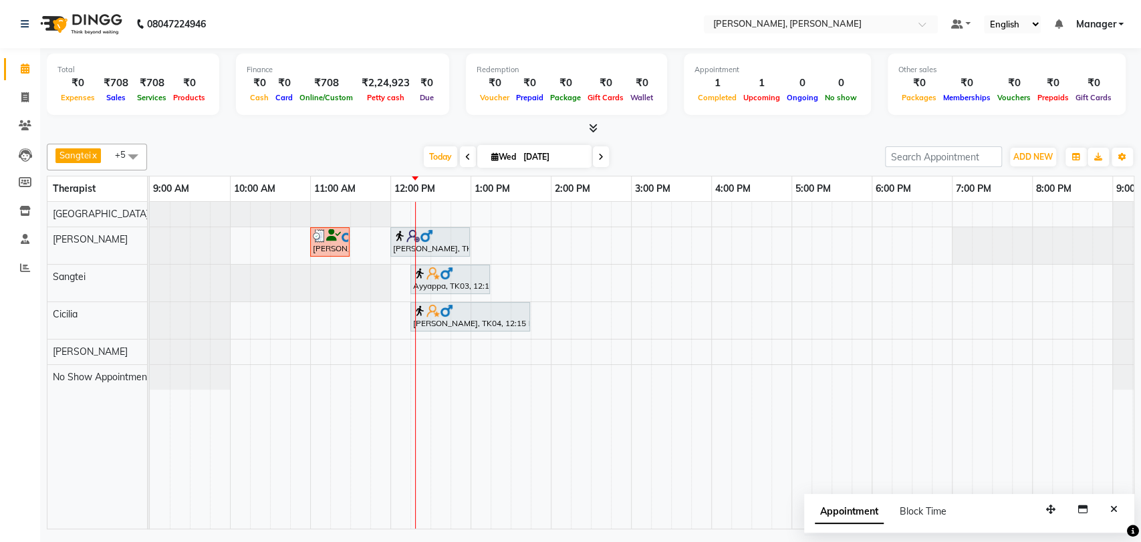
click at [448, 265] on link "Ayyappa, TK03, 12:15 PM-01:15 PM, Swedish Therapy (60)" at bounding box center [450, 279] width 80 height 29
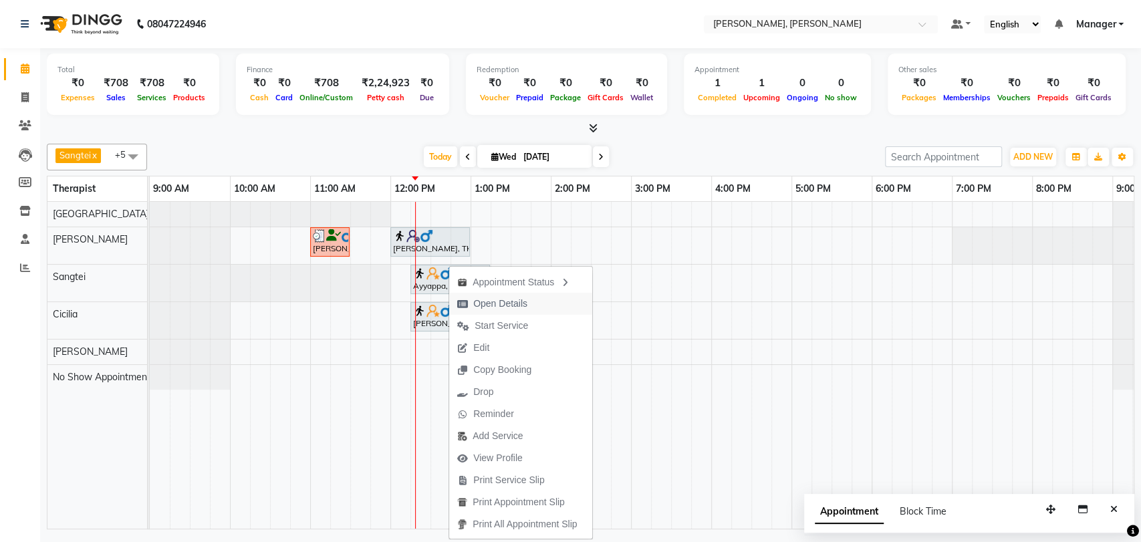
click at [515, 303] on span "Open Details" at bounding box center [500, 304] width 54 height 14
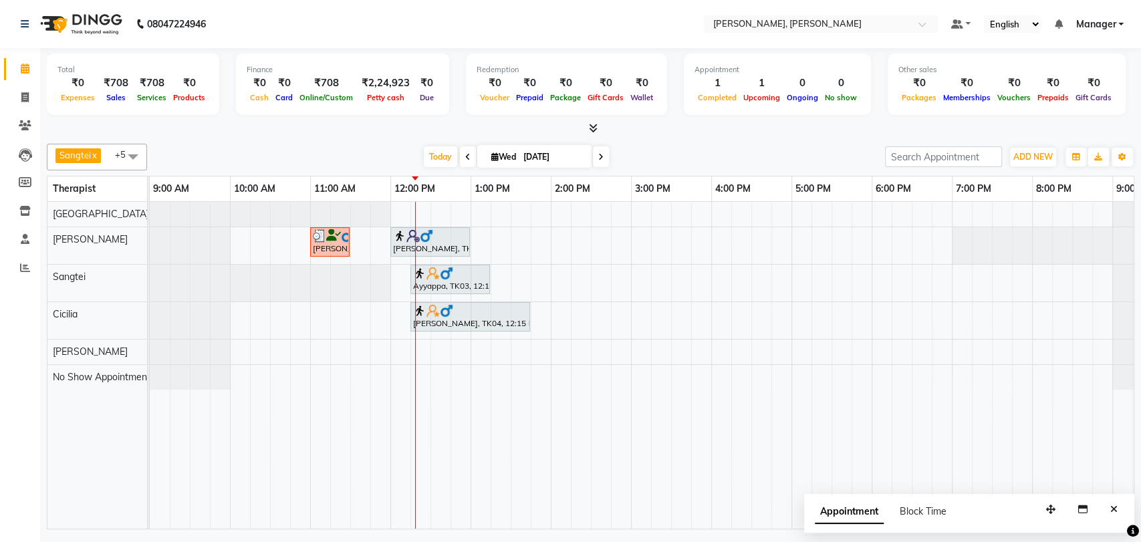
click at [437, 279] on div "Ayyappa, TK03, 12:15 PM-01:15 PM, Swedish Therapy (60)" at bounding box center [450, 279] width 77 height 25
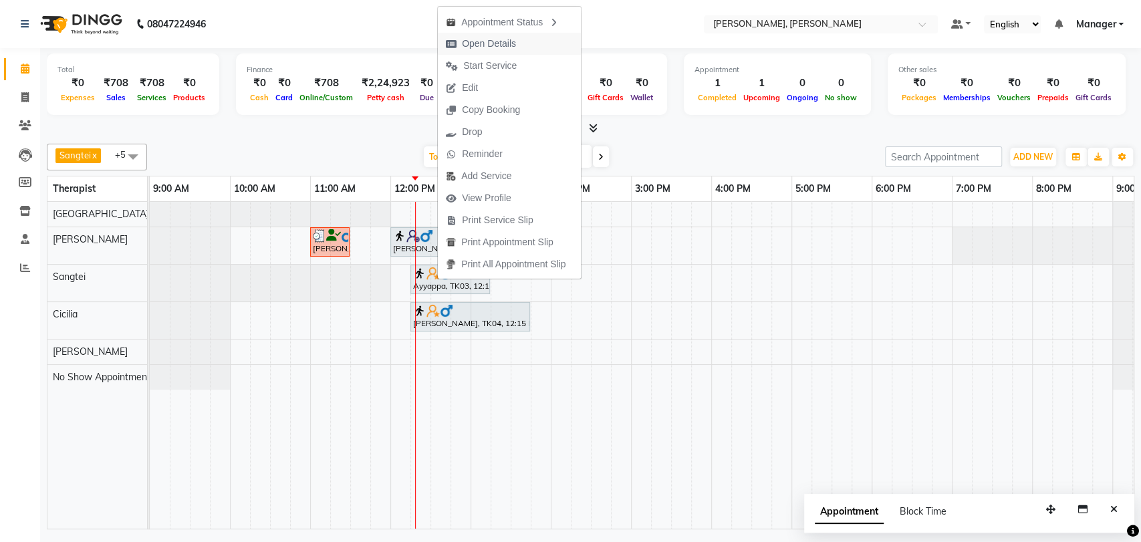
click at [505, 47] on span "Open Details" at bounding box center [489, 44] width 54 height 14
select select "7"
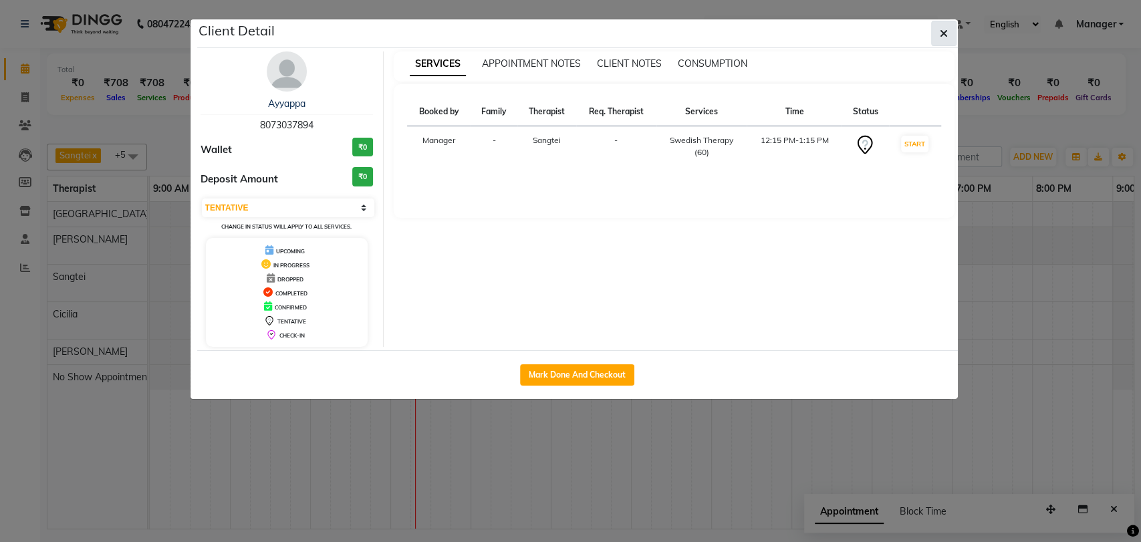
click at [941, 23] on button "button" at bounding box center [943, 33] width 25 height 25
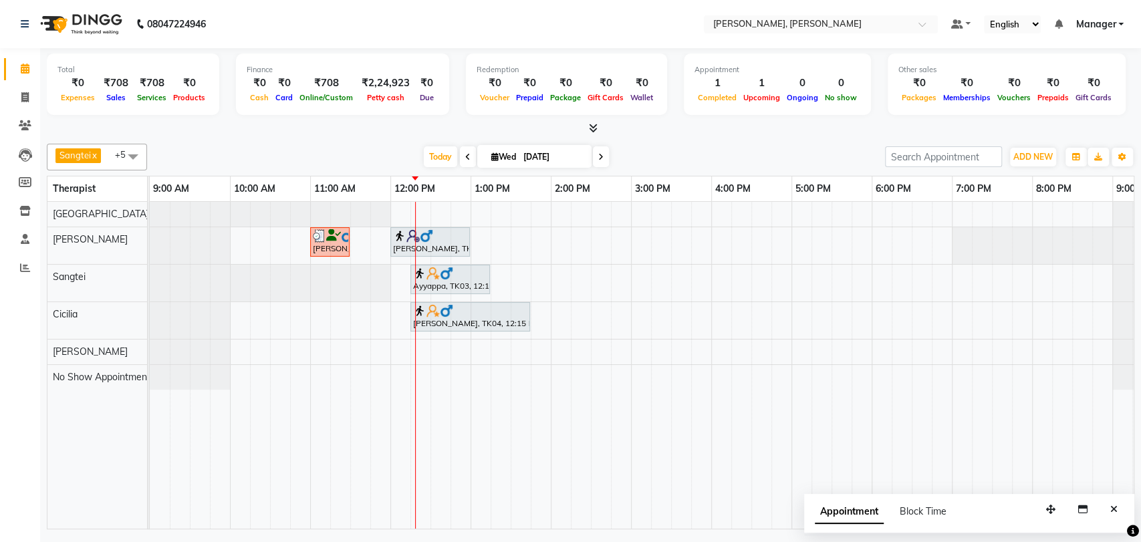
click at [437, 279] on div "Ayyappa, TK03, 12:15 PM-01:15 PM, Swedish Therapy (60)" at bounding box center [450, 279] width 77 height 25
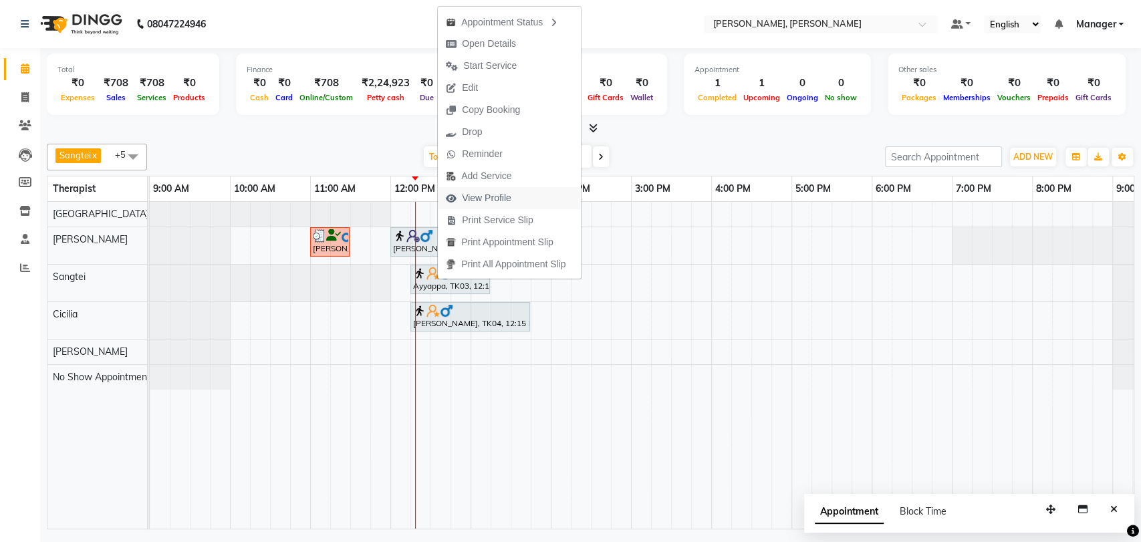
click at [500, 197] on span "View Profile" at bounding box center [486, 198] width 49 height 14
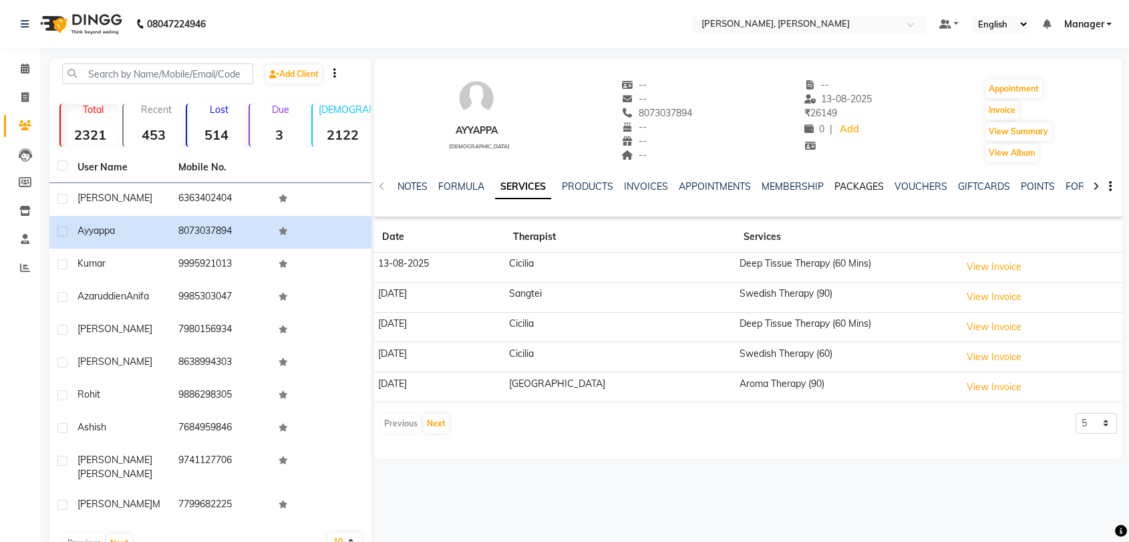
click at [843, 183] on link "PACKAGES" at bounding box center [859, 186] width 49 height 12
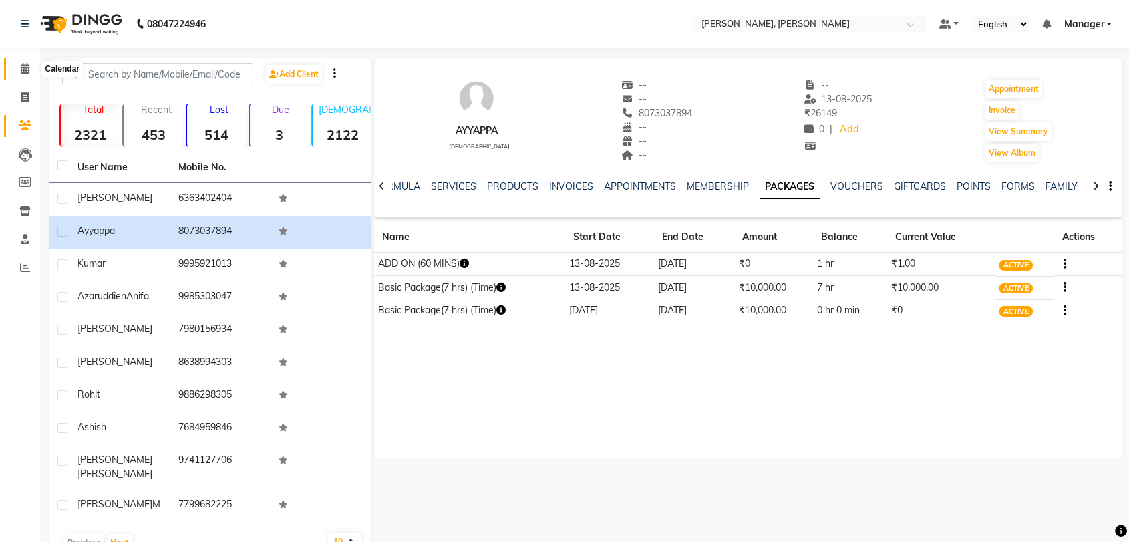
click at [28, 62] on span at bounding box center [24, 68] width 23 height 15
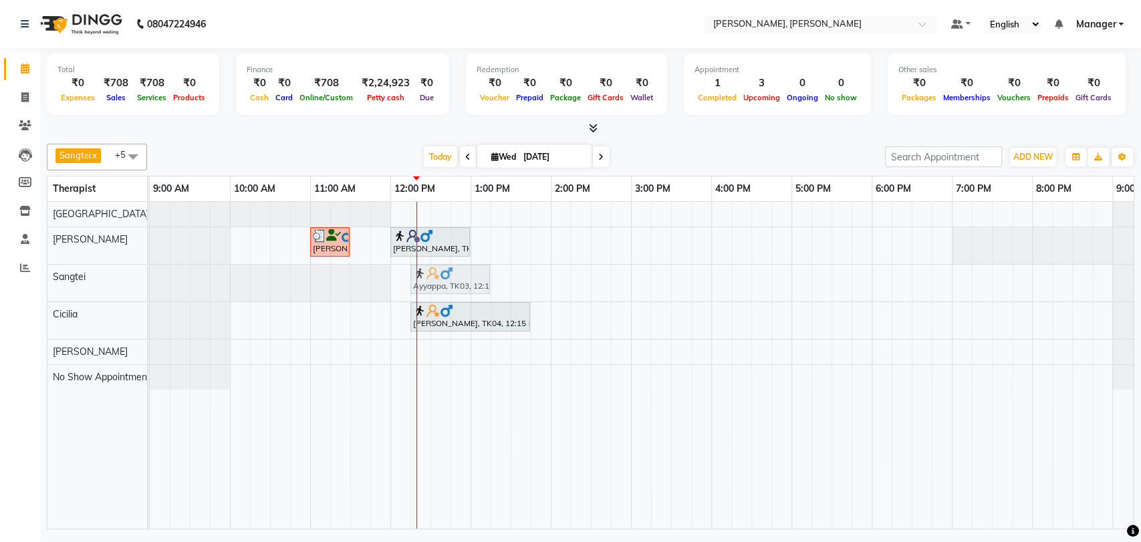
drag, startPoint x: 438, startPoint y: 269, endPoint x: 446, endPoint y: 275, distance: 9.5
click at [150, 275] on div "Ayyappa, TK03, 12:15 PM-01:15 PM, Swedish Therapy (60) Ayyappa, TK03, 12:15 PM-…" at bounding box center [150, 283] width 0 height 37
drag, startPoint x: 438, startPoint y: 329, endPoint x: 442, endPoint y: 354, distance: 25.0
click at [442, 358] on tbody "kumar, TK02, 11:00 AM-11:30 AM, Foot Reflexology [PERSON_NAME], TK01, 12:00 PM-…" at bounding box center [671, 296] width 1043 height 188
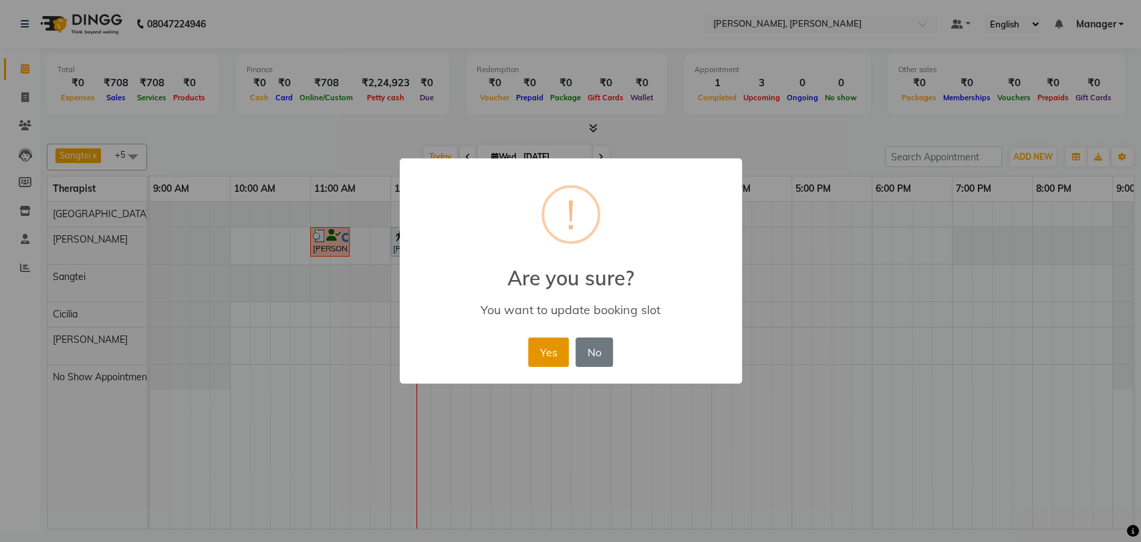
click at [546, 363] on button "Yes" at bounding box center [548, 351] width 41 height 29
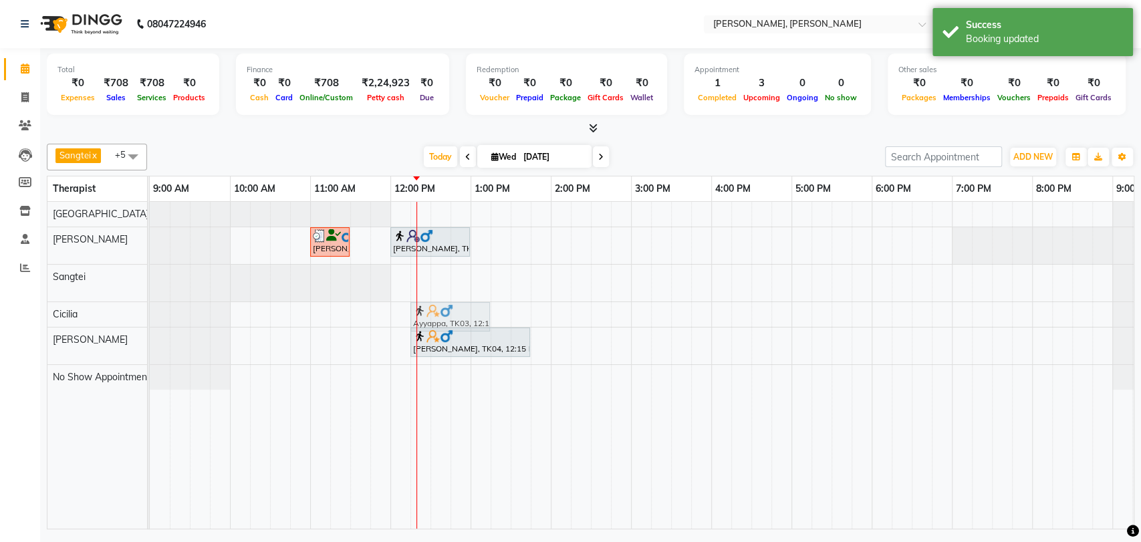
drag, startPoint x: 433, startPoint y: 275, endPoint x: 433, endPoint y: 312, distance: 36.8
click at [433, 312] on tbody "kumar, TK02, 11:00 AM-11:30 AM, Foot Reflexology [PERSON_NAME], TK01, 12:00 PM-…" at bounding box center [671, 296] width 1043 height 188
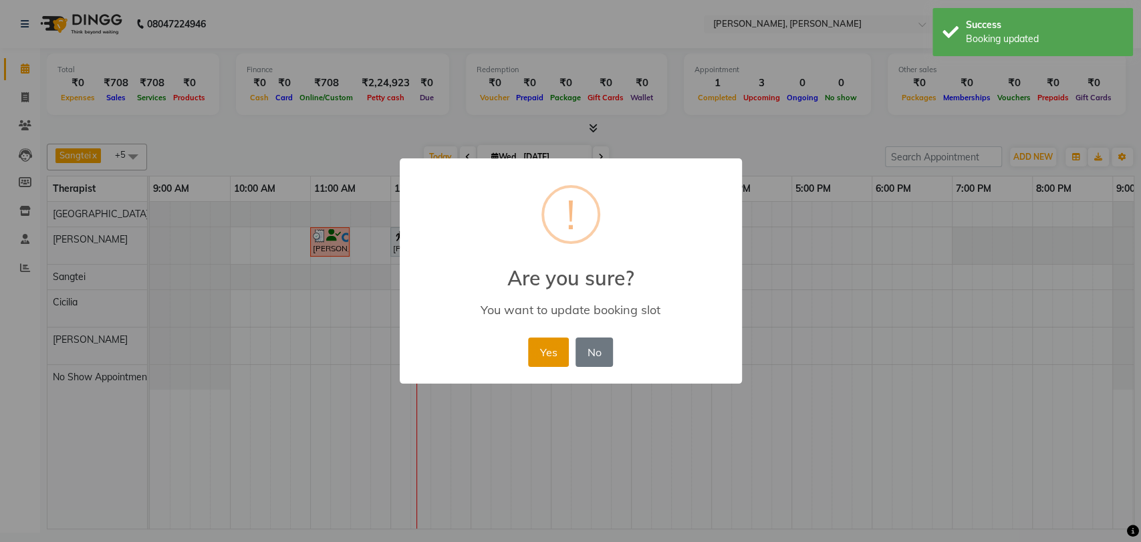
click at [532, 353] on button "Yes" at bounding box center [548, 351] width 41 height 29
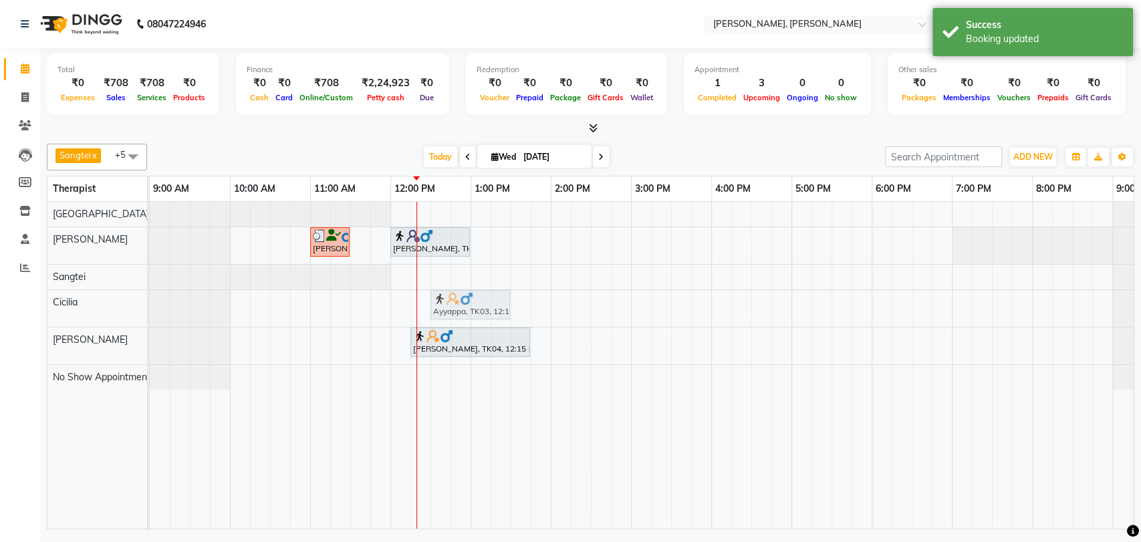
drag, startPoint x: 454, startPoint y: 302, endPoint x: 472, endPoint y: 302, distance: 18.7
click at [150, 302] on div "Ayyappa, TK03, 12:15 PM-01:15 PM, Swedish Therapy (60) Ayyappa, TK03, 12:15 PM-…" at bounding box center [150, 308] width 0 height 37
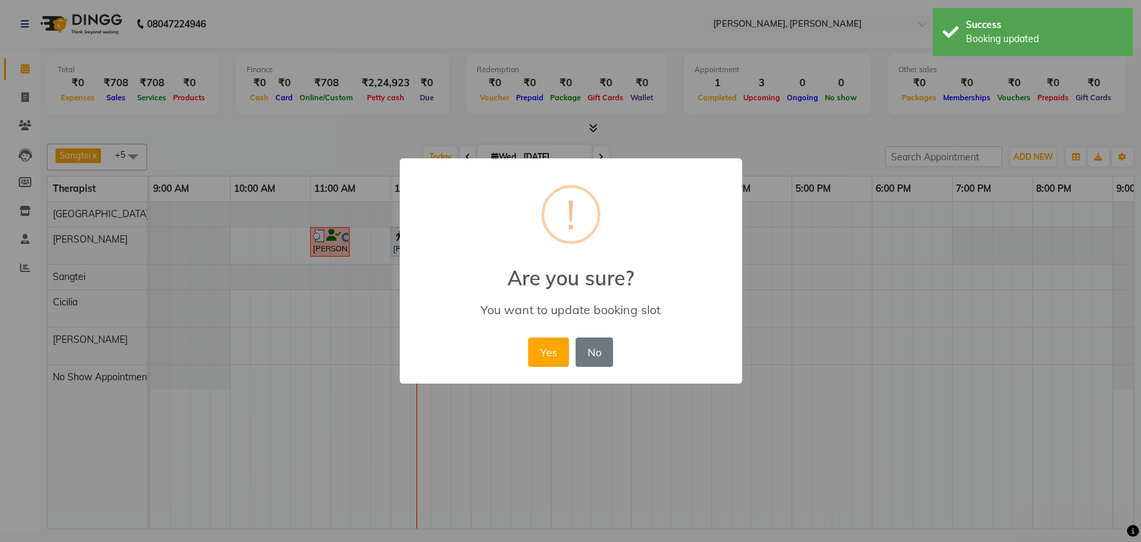
click at [543, 352] on button "Yes" at bounding box center [548, 351] width 41 height 29
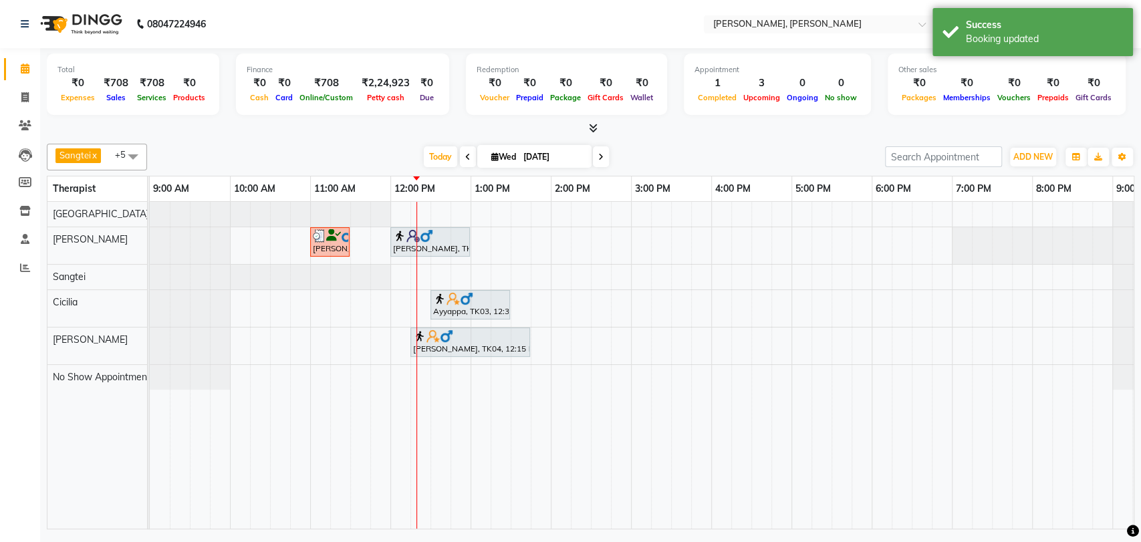
click at [465, 299] on img at bounding box center [466, 298] width 13 height 13
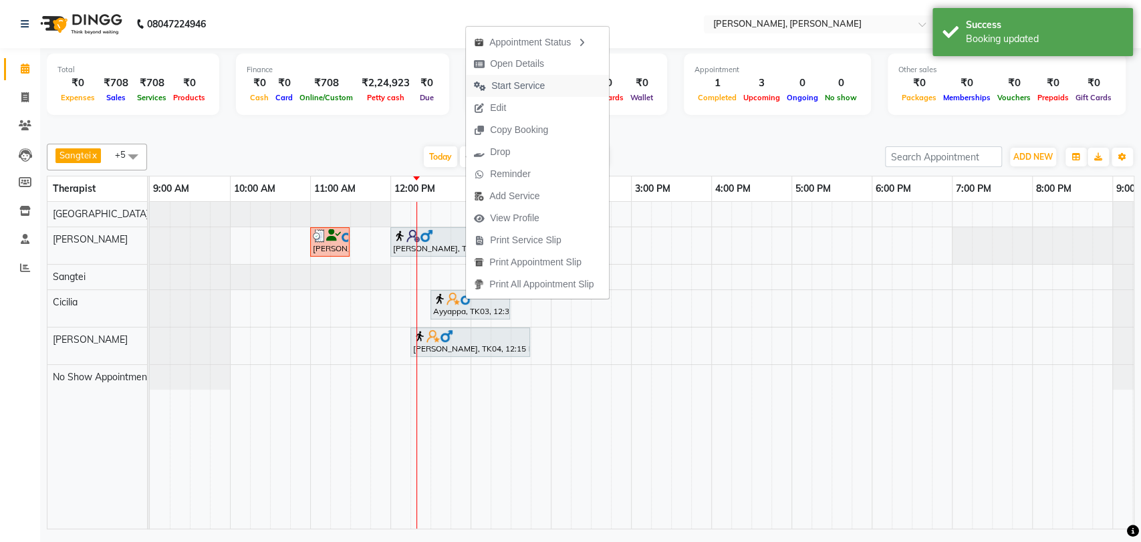
click at [511, 82] on span "Start Service" at bounding box center [517, 86] width 53 height 14
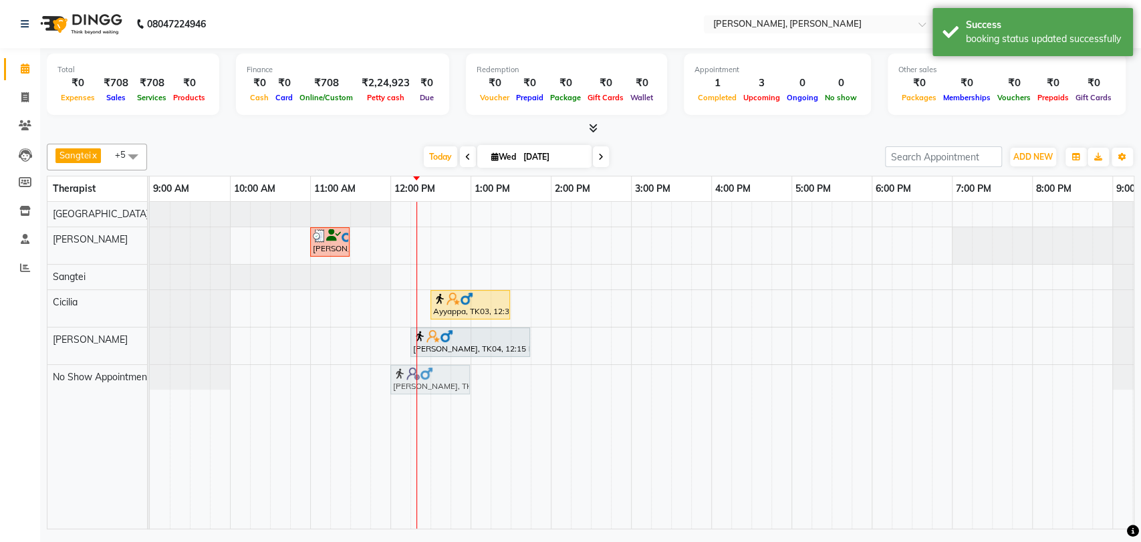
drag, startPoint x: 443, startPoint y: 235, endPoint x: 446, endPoint y: 363, distance: 128.3
click at [448, 370] on tbody "kumar, TK02, 11:00 AM-11:30 AM, Foot Reflexology [PERSON_NAME], TK01, 12:00 PM-…" at bounding box center [671, 296] width 1043 height 188
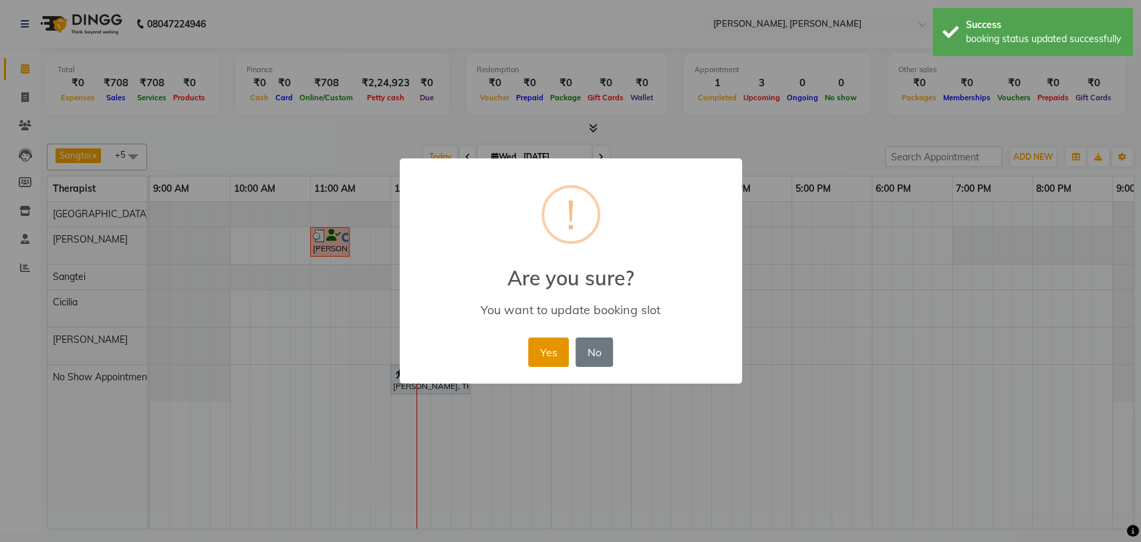
click at [567, 348] on button "Yes" at bounding box center [548, 351] width 41 height 29
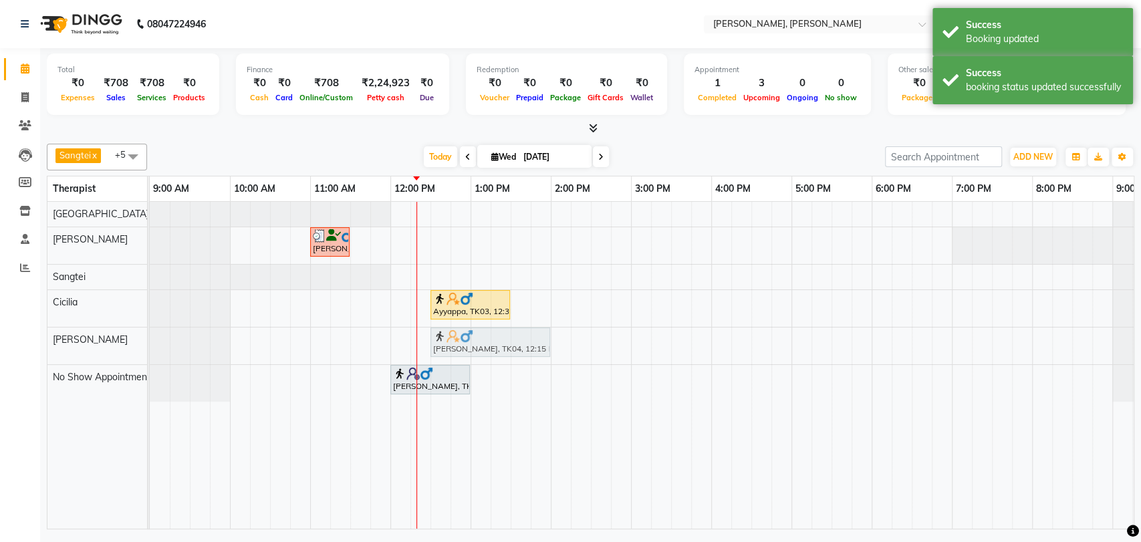
click at [150, 342] on div "[PERSON_NAME], TK04, 12:15 PM-01:45 PM, Balinese Therapy (90) [PERSON_NAME], TK…" at bounding box center [150, 345] width 0 height 37
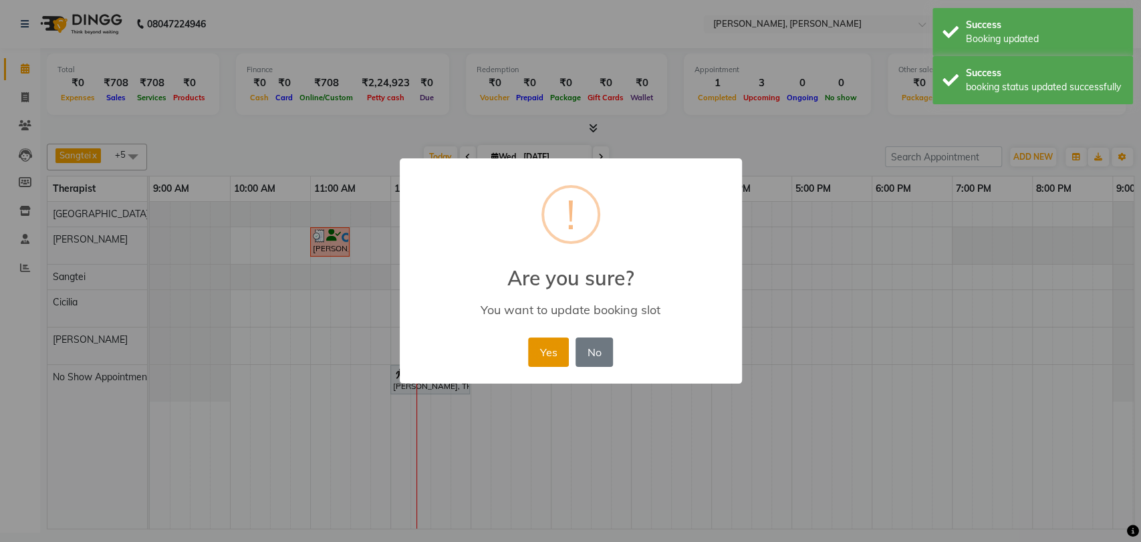
click at [549, 350] on button "Yes" at bounding box center [548, 351] width 41 height 29
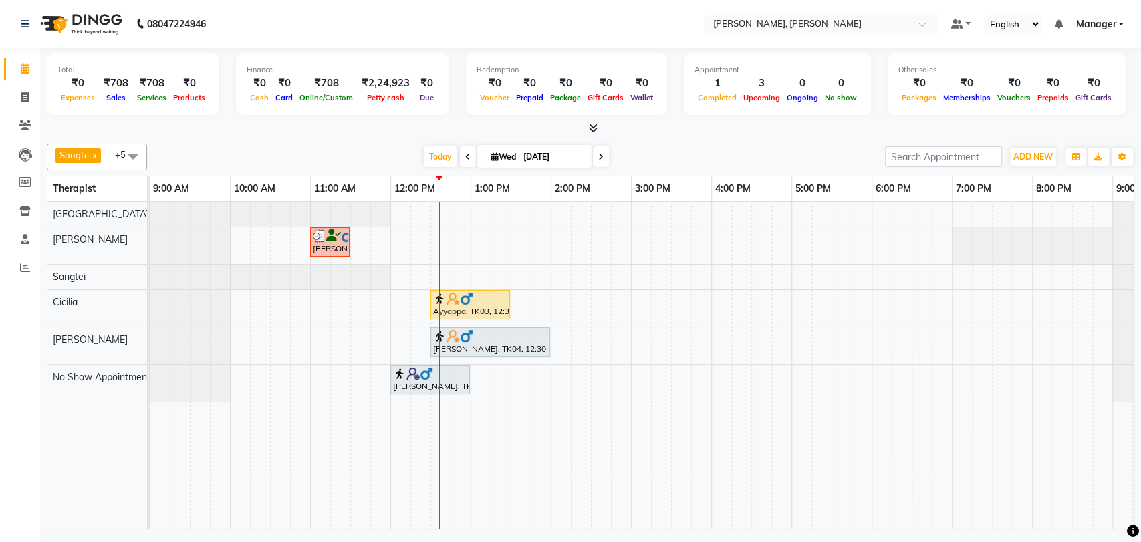
click at [487, 298] on div at bounding box center [470, 298] width 74 height 13
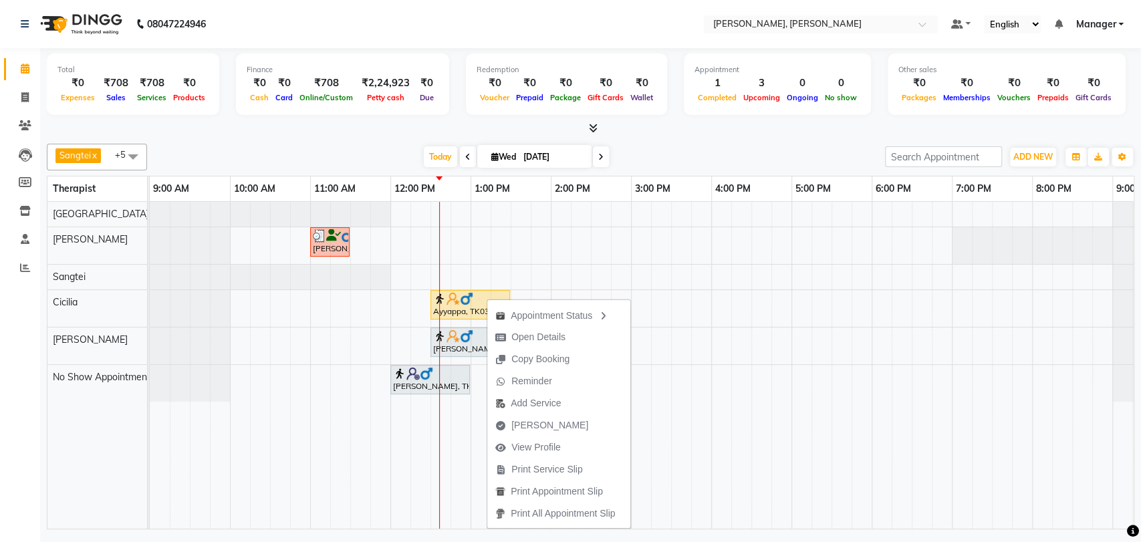
click at [460, 333] on img at bounding box center [466, 335] width 13 height 13
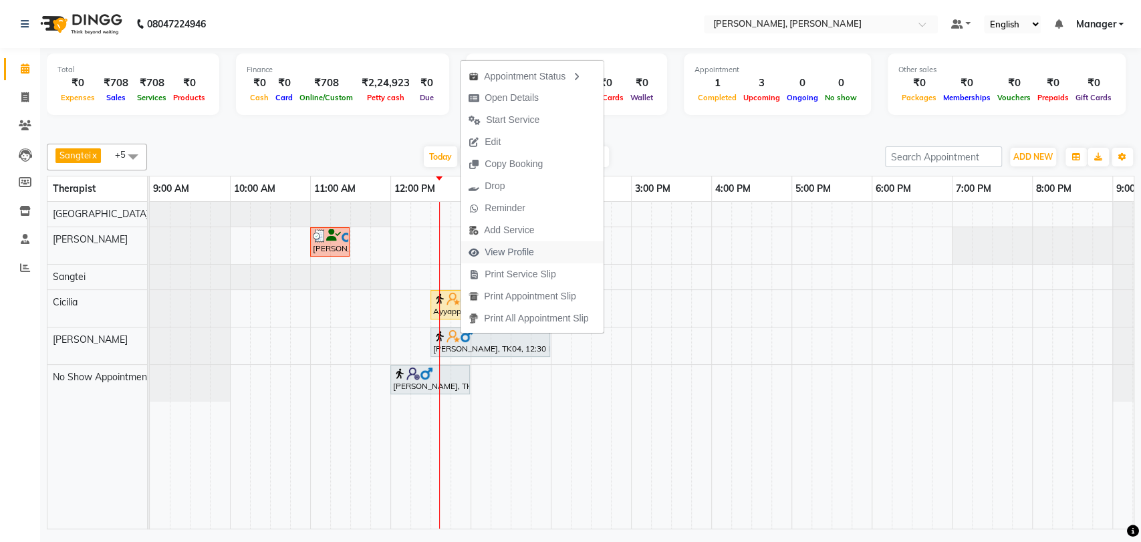
click at [508, 248] on span "View Profile" at bounding box center [508, 252] width 49 height 14
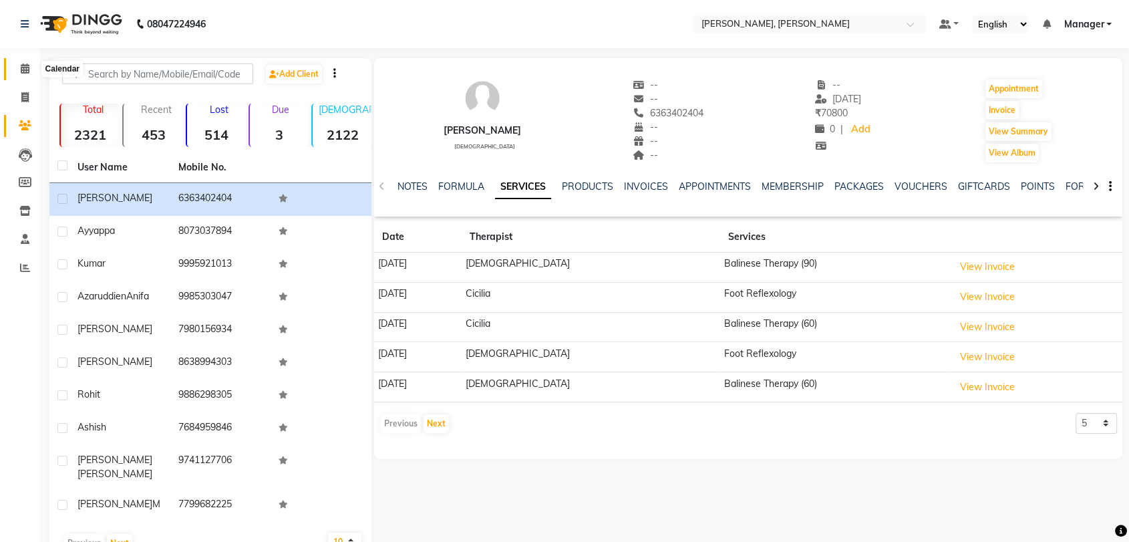
click at [21, 67] on icon at bounding box center [25, 68] width 9 height 10
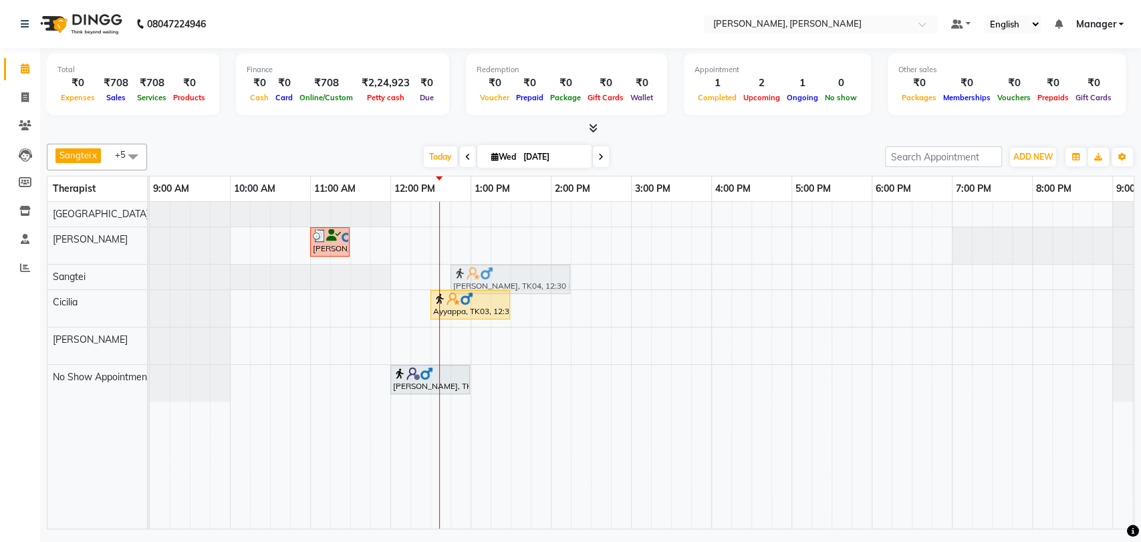
drag, startPoint x: 479, startPoint y: 341, endPoint x: 492, endPoint y: 280, distance: 62.8
click at [492, 280] on tbody "kumar, TK02, 11:00 AM-11:30 AM, Foot Reflexology [PERSON_NAME], TK04, 12:30 PM-…" at bounding box center [671, 302] width 1043 height 200
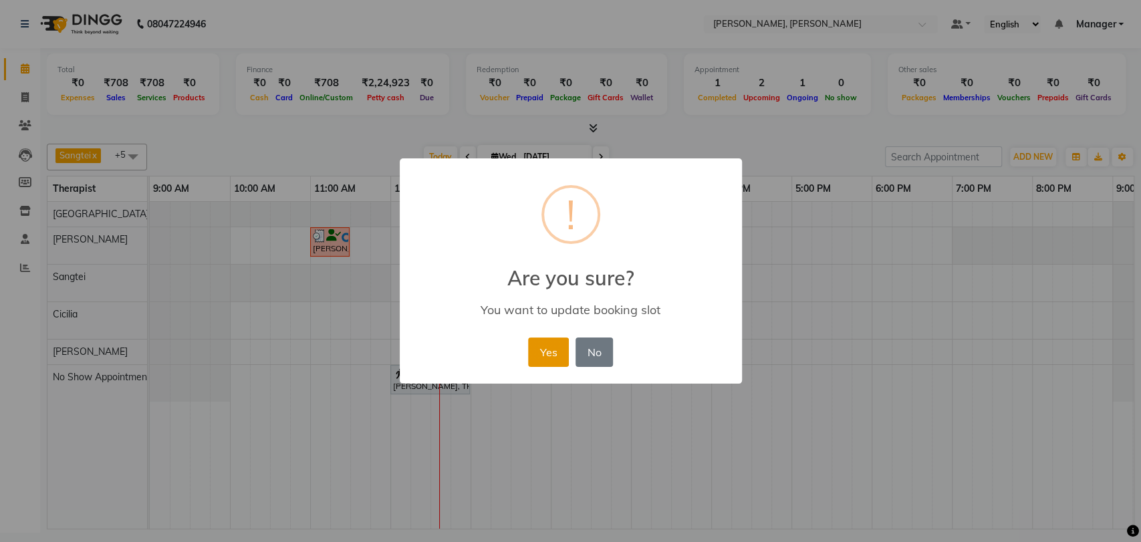
click at [538, 353] on button "Yes" at bounding box center [548, 351] width 41 height 29
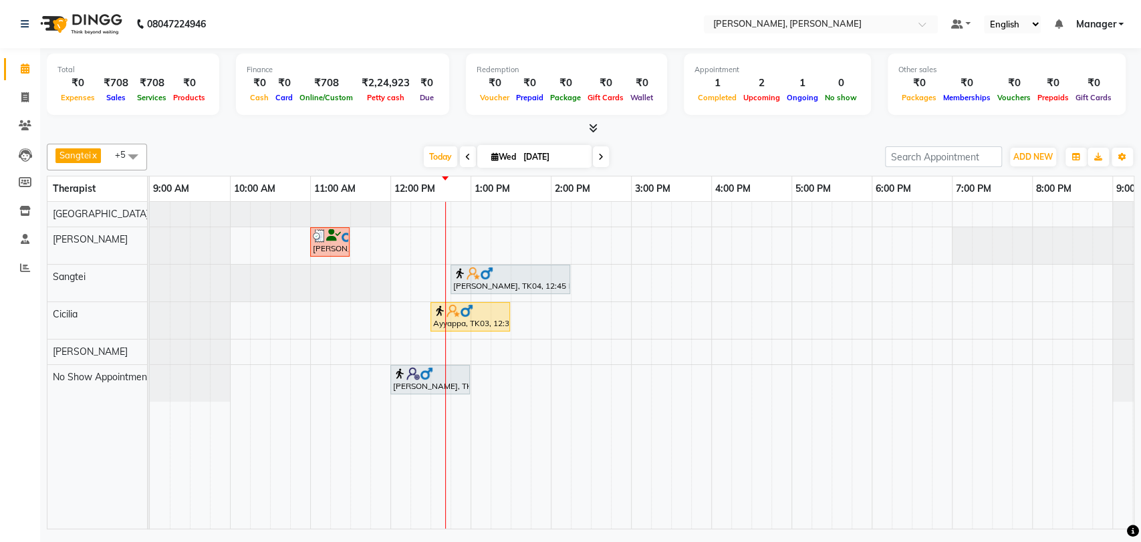
click at [518, 275] on div at bounding box center [510, 273] width 114 height 13
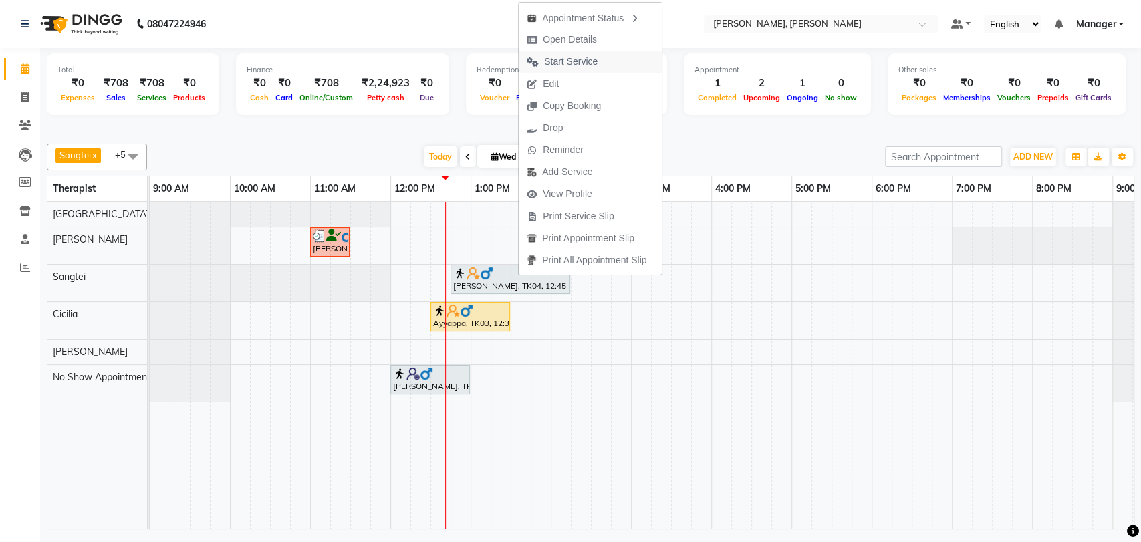
click at [572, 57] on span "Start Service" at bounding box center [570, 62] width 53 height 14
